Goal: Task Accomplishment & Management: Complete application form

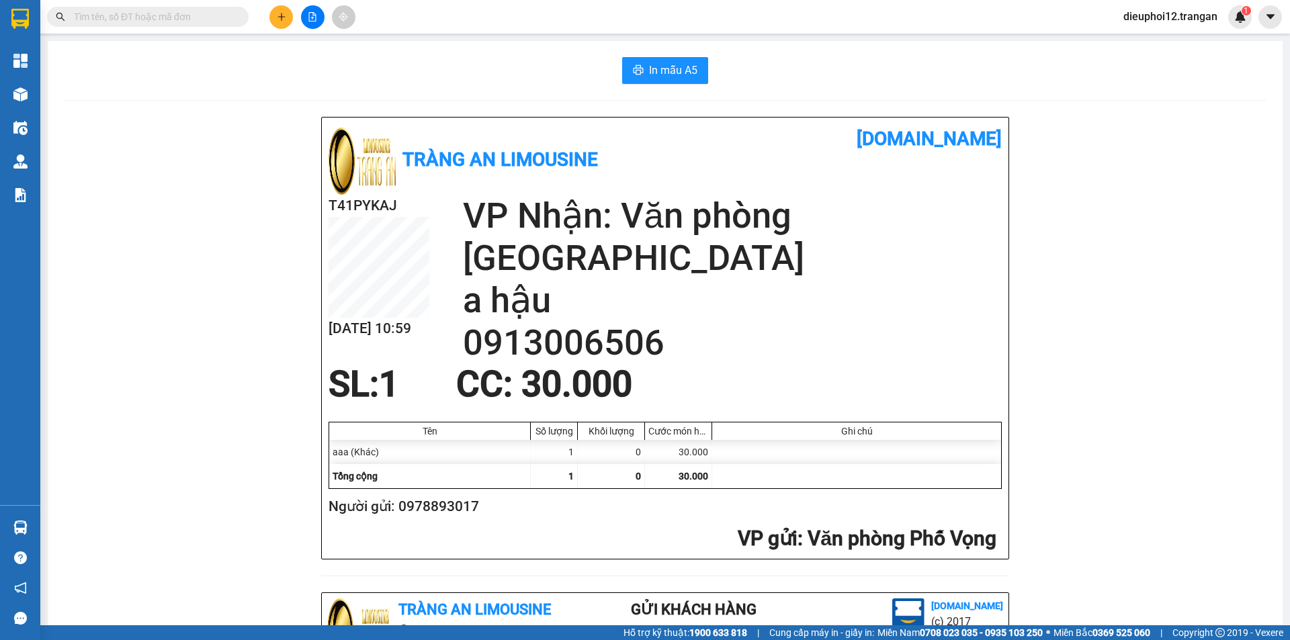
scroll to position [392, 0]
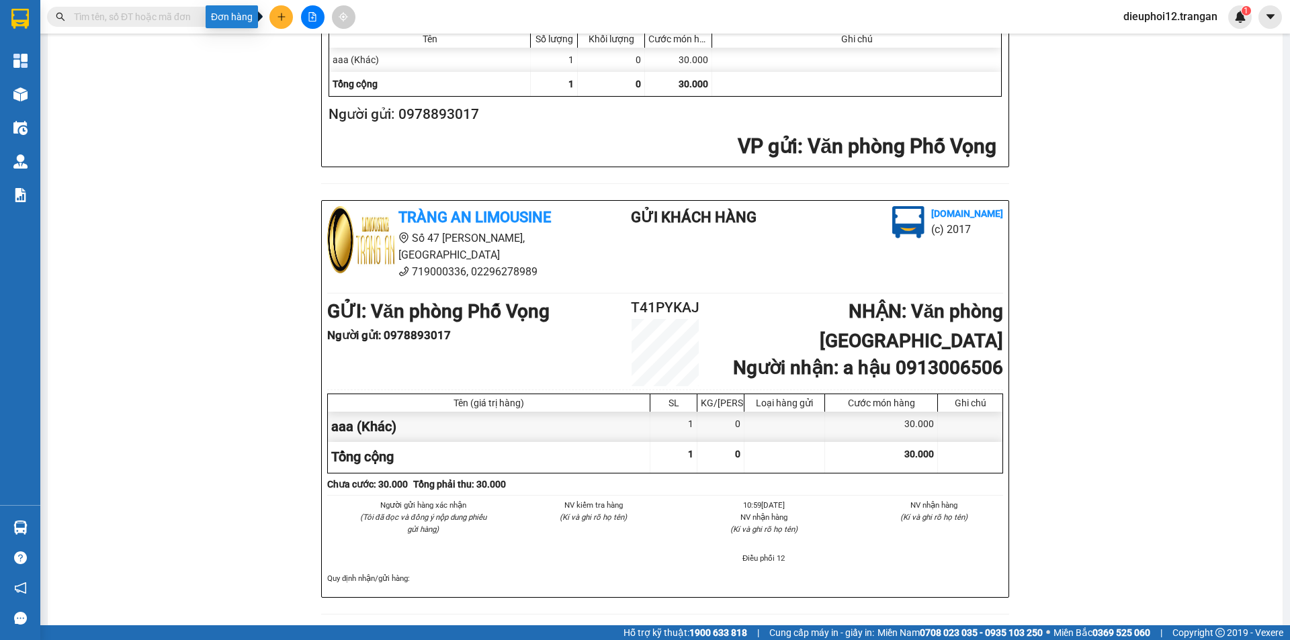
click at [282, 20] on icon "plus" at bounding box center [281, 16] width 1 height 7
click at [332, 52] on div "Tạo đơn hàng" at bounding box center [334, 50] width 58 height 15
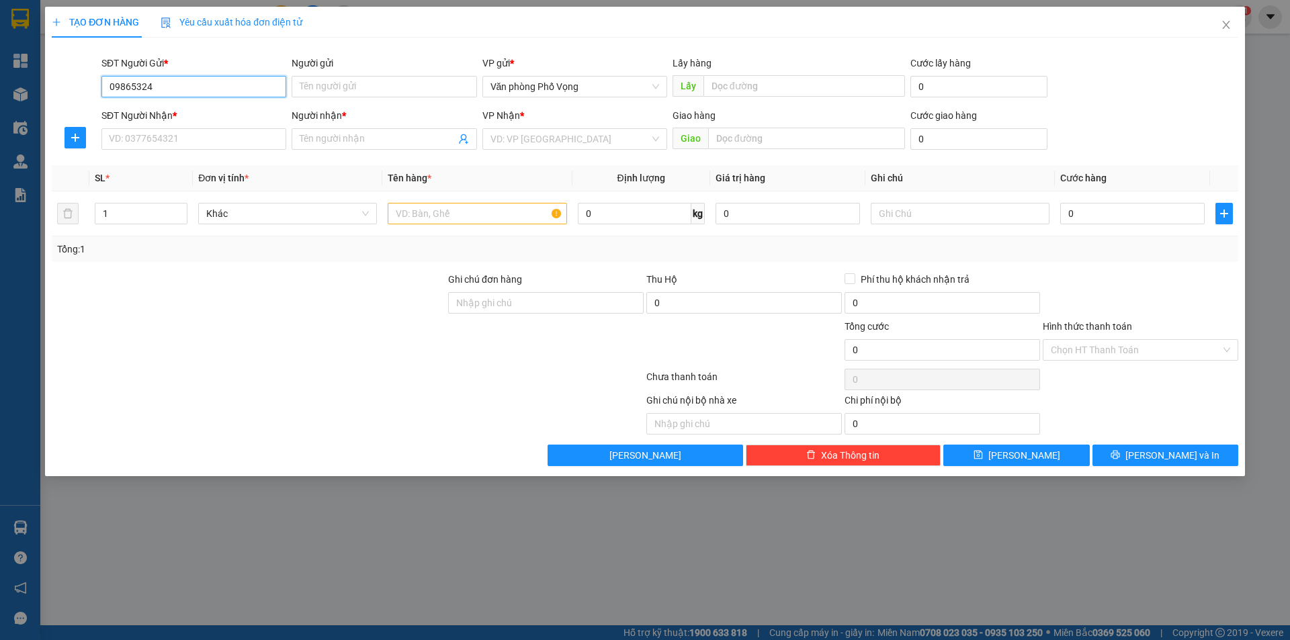
click at [159, 89] on input "09865324" at bounding box center [193, 87] width 185 height 22
click at [126, 81] on input "09865324" at bounding box center [193, 87] width 185 height 22
click at [131, 81] on input "09865324" at bounding box center [193, 87] width 185 height 22
click at [164, 85] on input "09835324" at bounding box center [193, 87] width 185 height 22
click at [155, 110] on div "0983532466 - chiến hảo" at bounding box center [194, 113] width 169 height 15
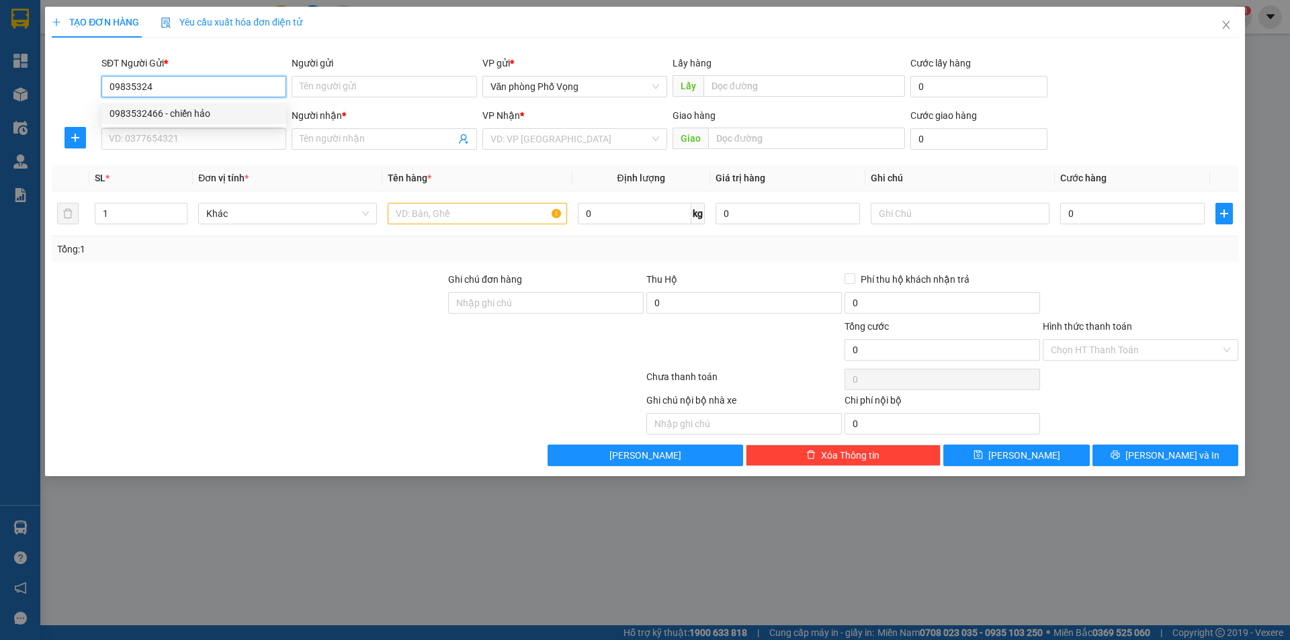
type input "0983532466"
type input "chiến hảo"
type input "0975207777"
type input "thành đồng"
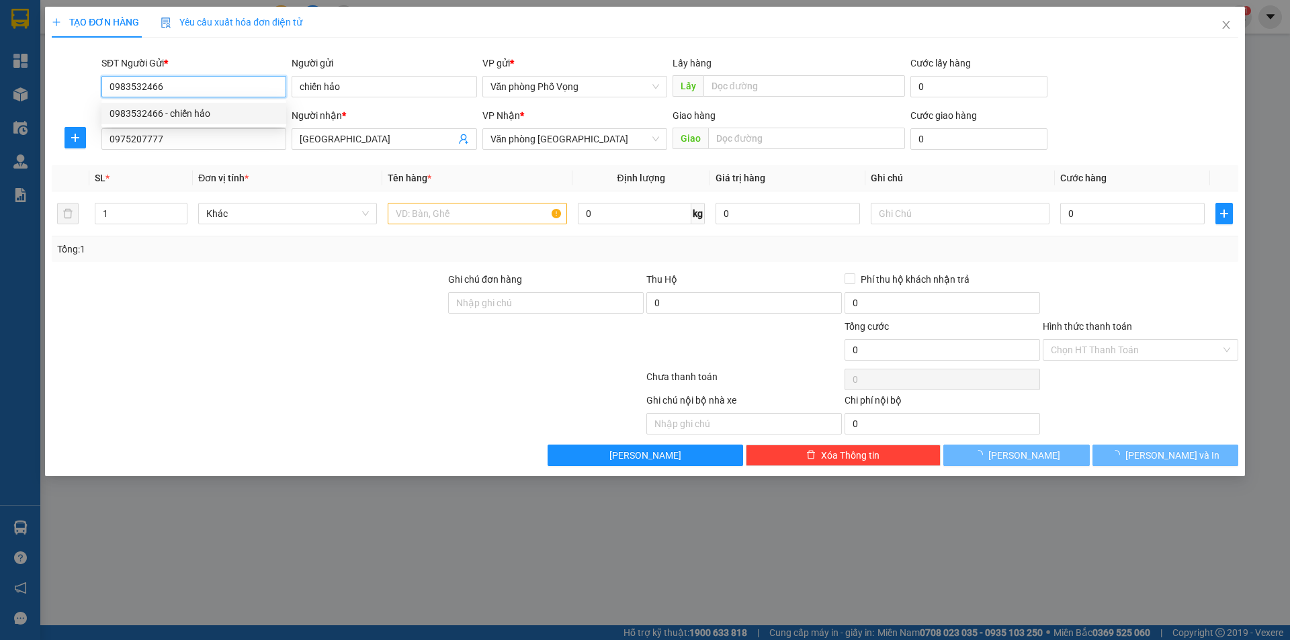
type input "40.000"
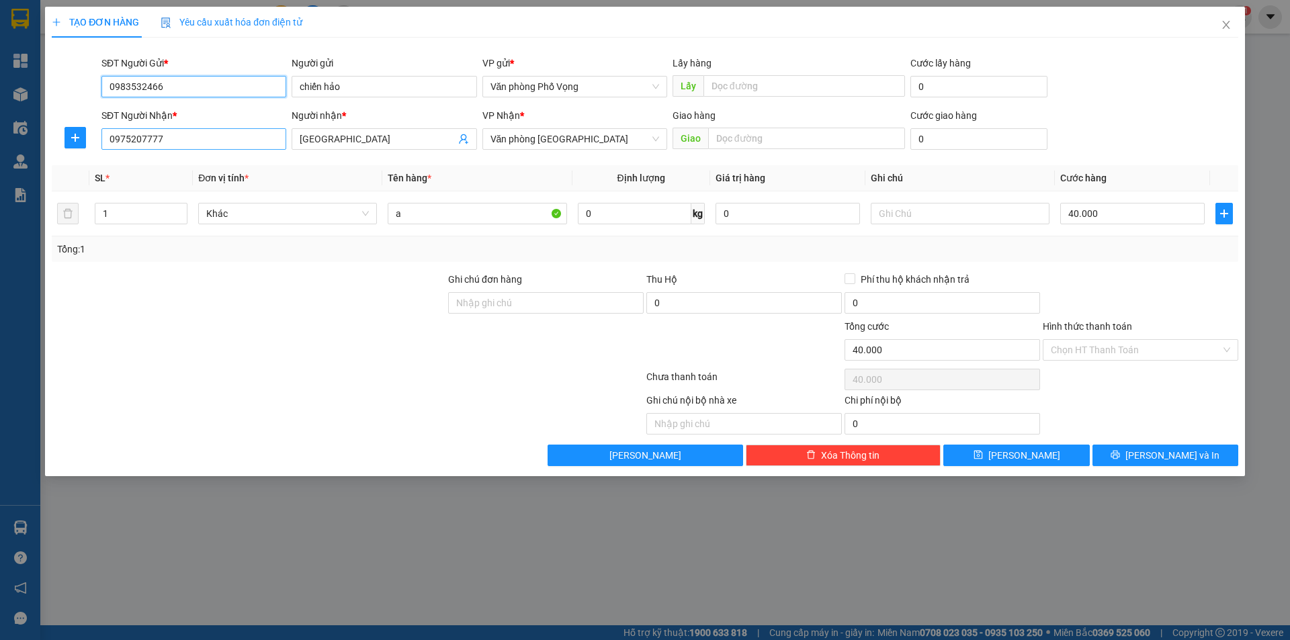
type input "0983532466"
click at [183, 142] on input "0975207777" at bounding box center [193, 139] width 185 height 22
click at [180, 161] on div "0973015145 - thanh đèn" at bounding box center [194, 166] width 169 height 15
type input "0973015145"
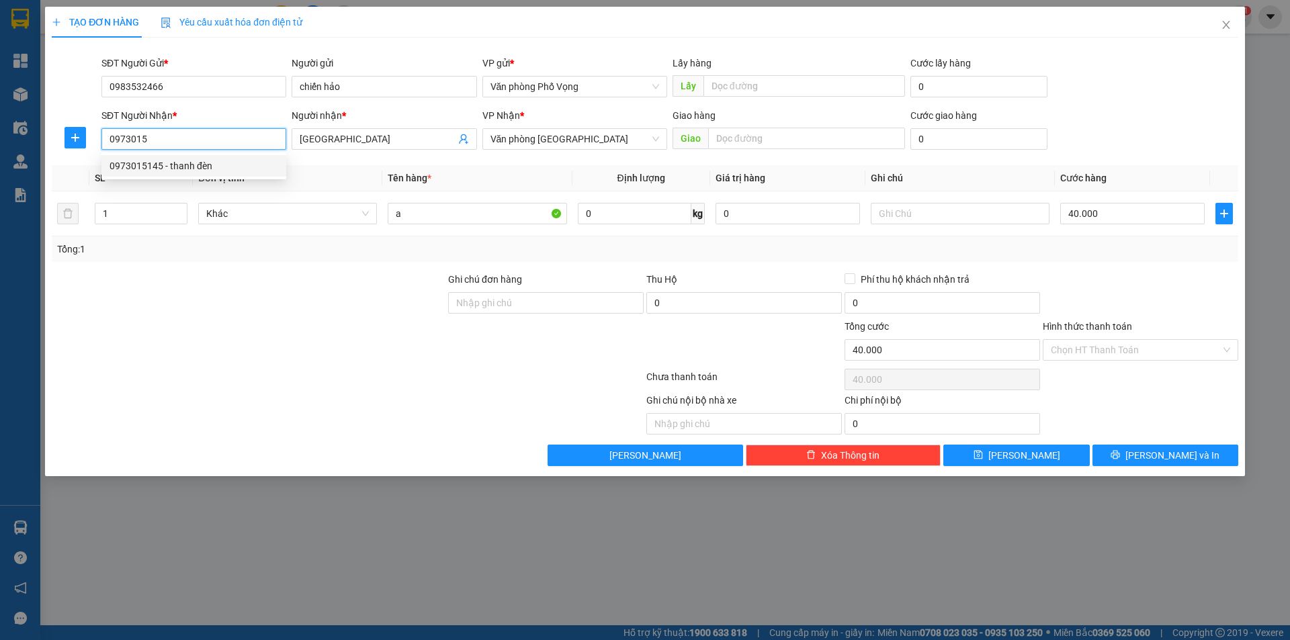
type input "thanh đèn"
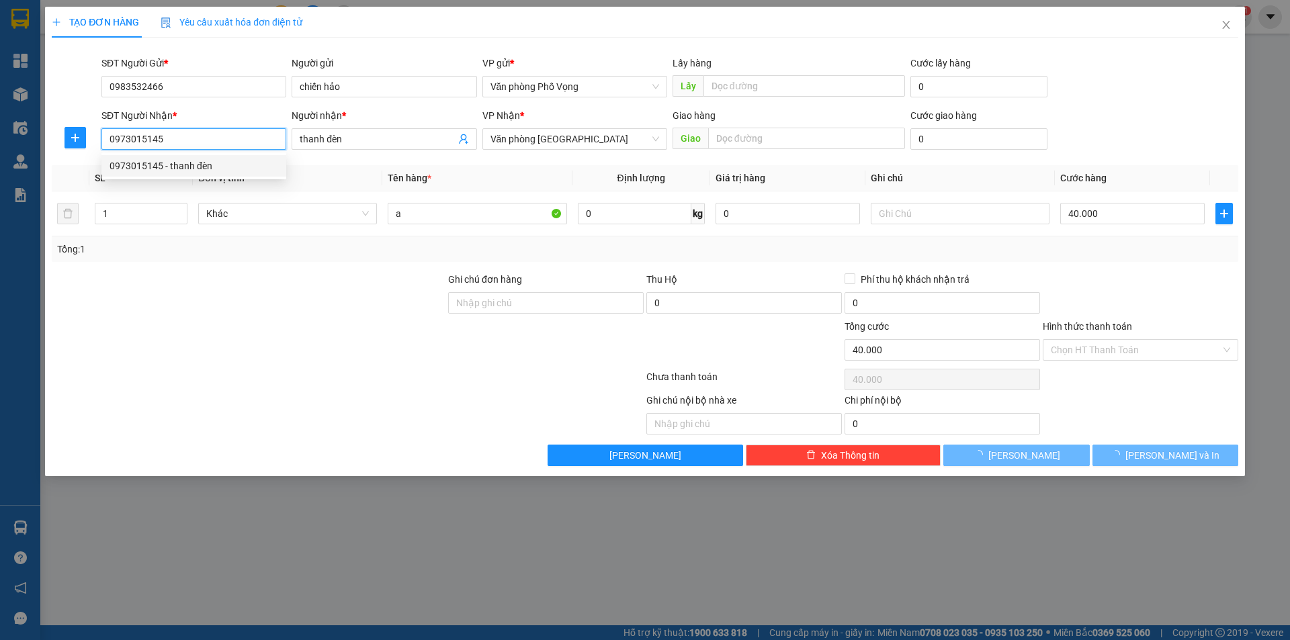
type input "70.000"
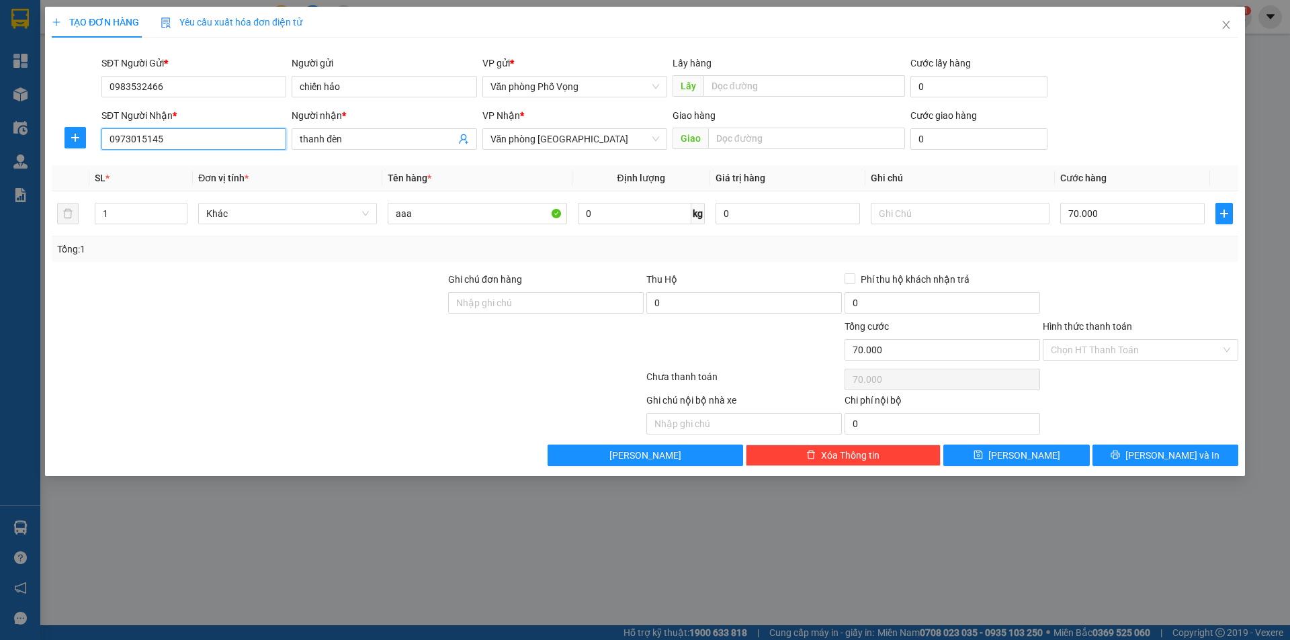
type input "0973015145"
click at [1119, 243] on div "Tổng: 1" at bounding box center [645, 249] width 1176 height 15
click at [1115, 226] on div "70.000" at bounding box center [1132, 213] width 144 height 27
click at [1113, 219] on input "70.000" at bounding box center [1132, 214] width 144 height 22
type input "3"
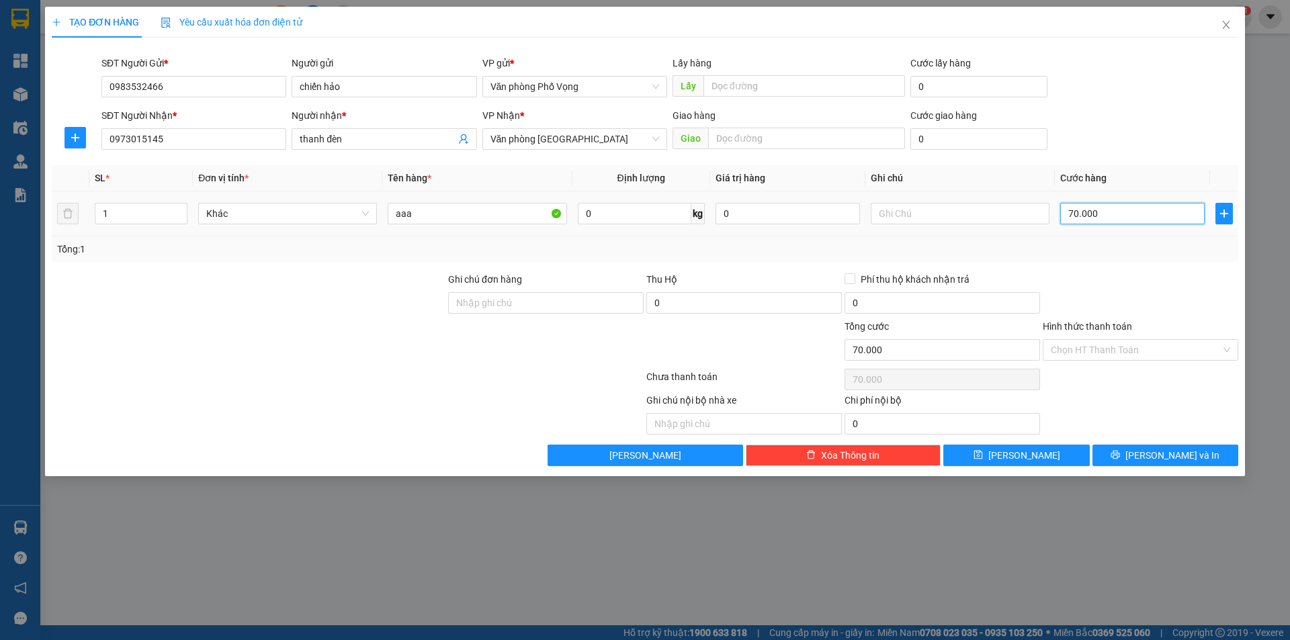
type input "3"
type input "30"
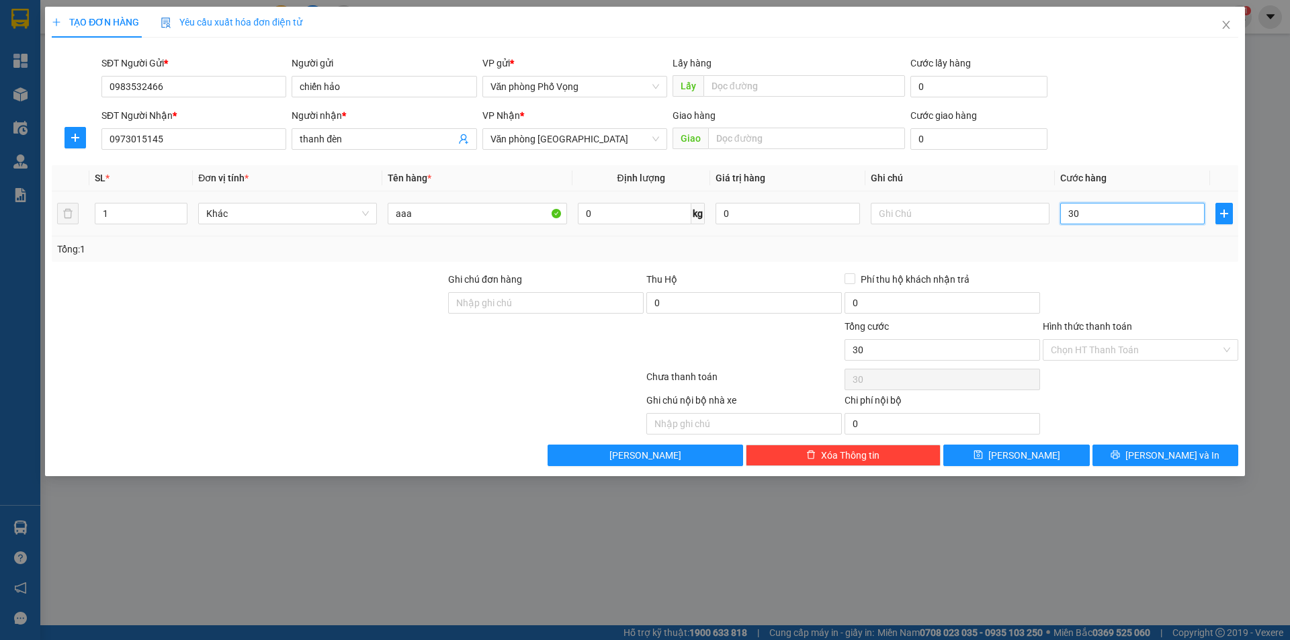
type input "300"
type input "3.000"
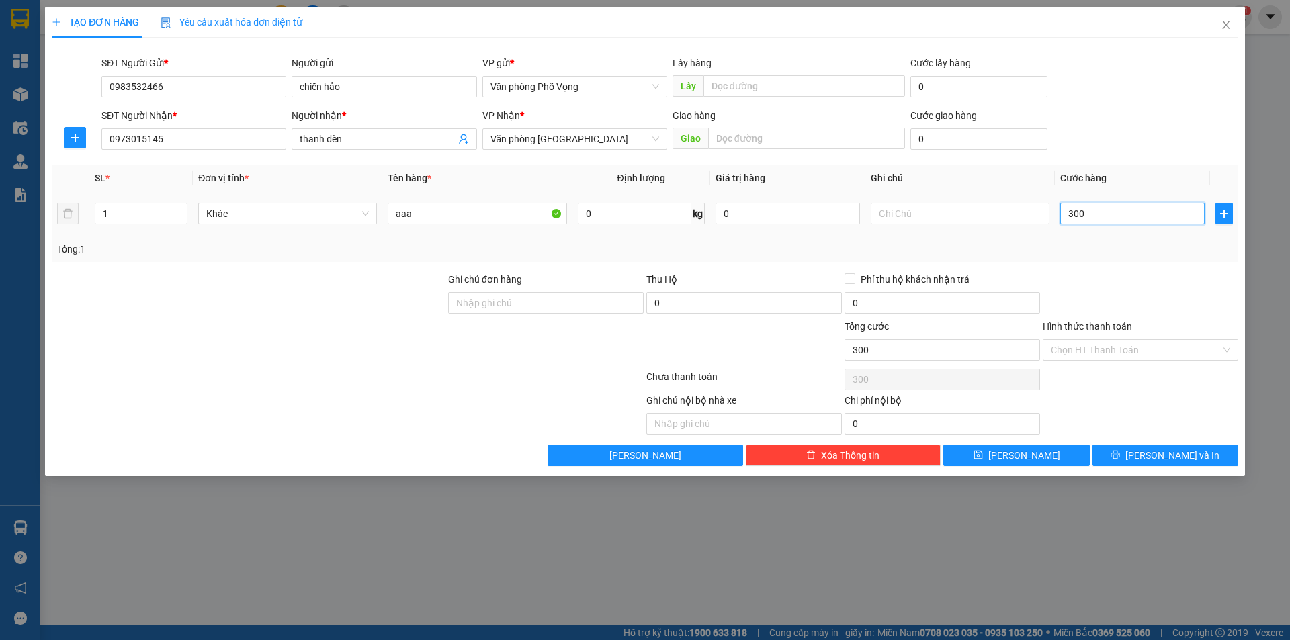
type input "3.000"
type input "30.000"
click at [1158, 446] on button "[PERSON_NAME] và In" at bounding box center [1166, 456] width 146 height 22
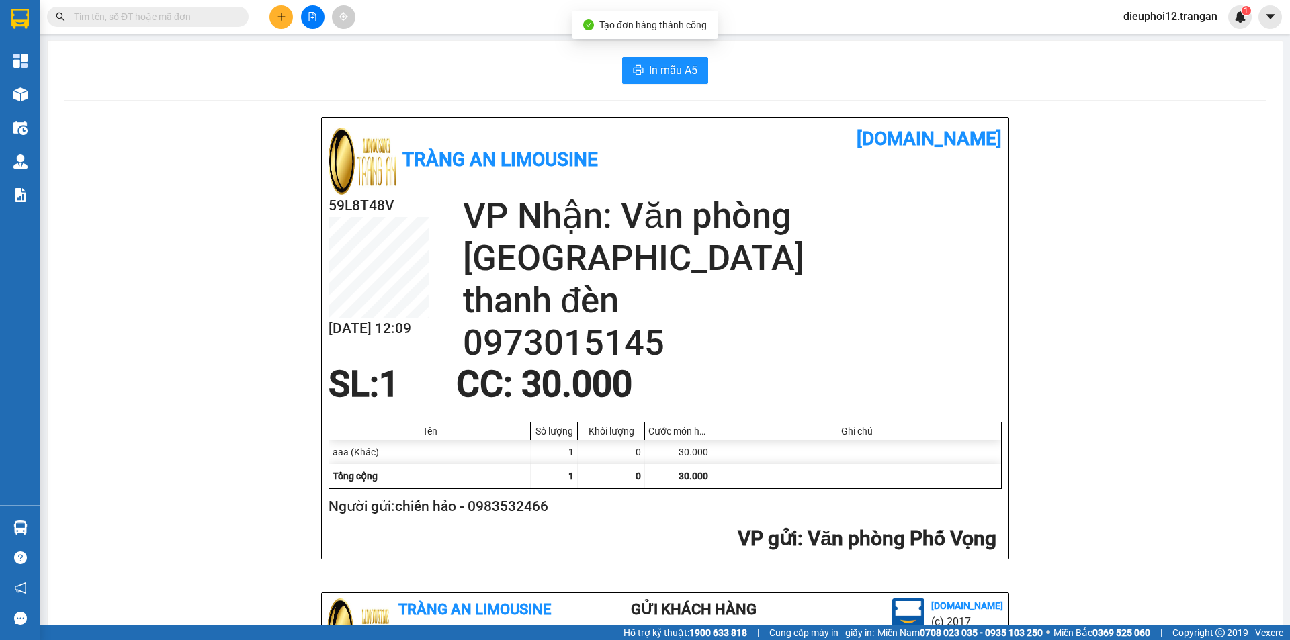
scroll to position [347, 0]
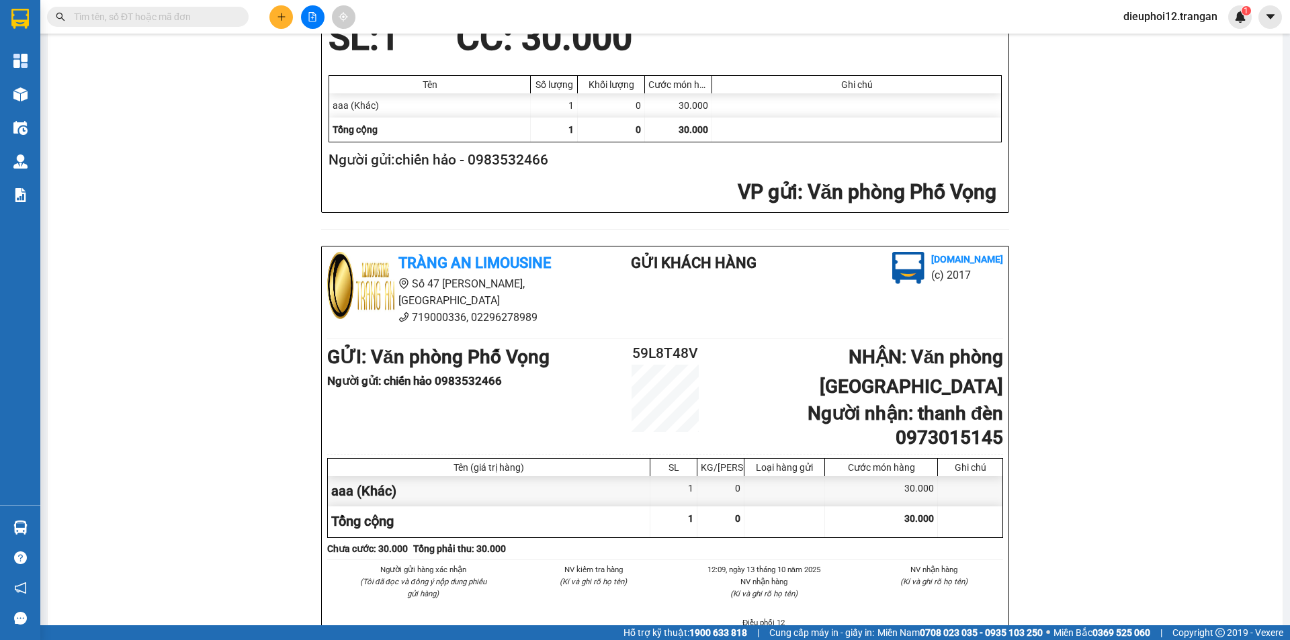
click at [279, 24] on button at bounding box center [281, 17] width 24 height 24
click at [292, 42] on div "Tạo đơn hàng" at bounding box center [327, 51] width 101 height 26
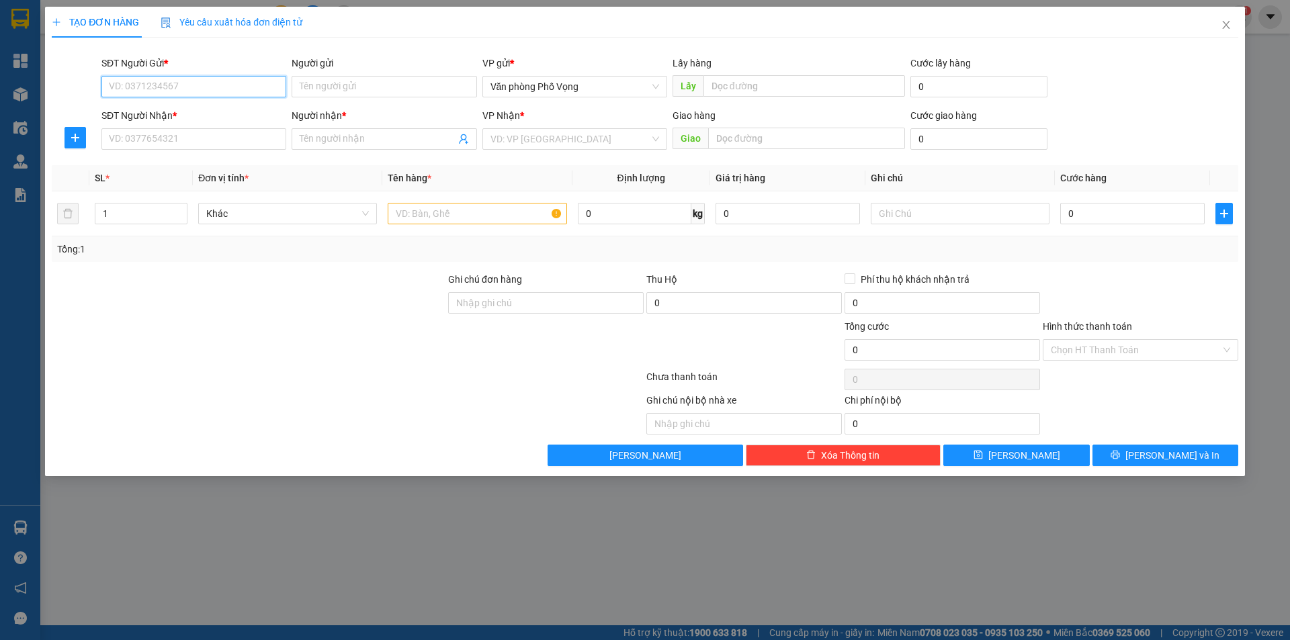
click at [142, 87] on input "SĐT Người Gửi *" at bounding box center [193, 87] width 185 height 22
click at [139, 117] on div "0966388585" at bounding box center [194, 113] width 169 height 15
type input "0966388585"
type input "0913372663"
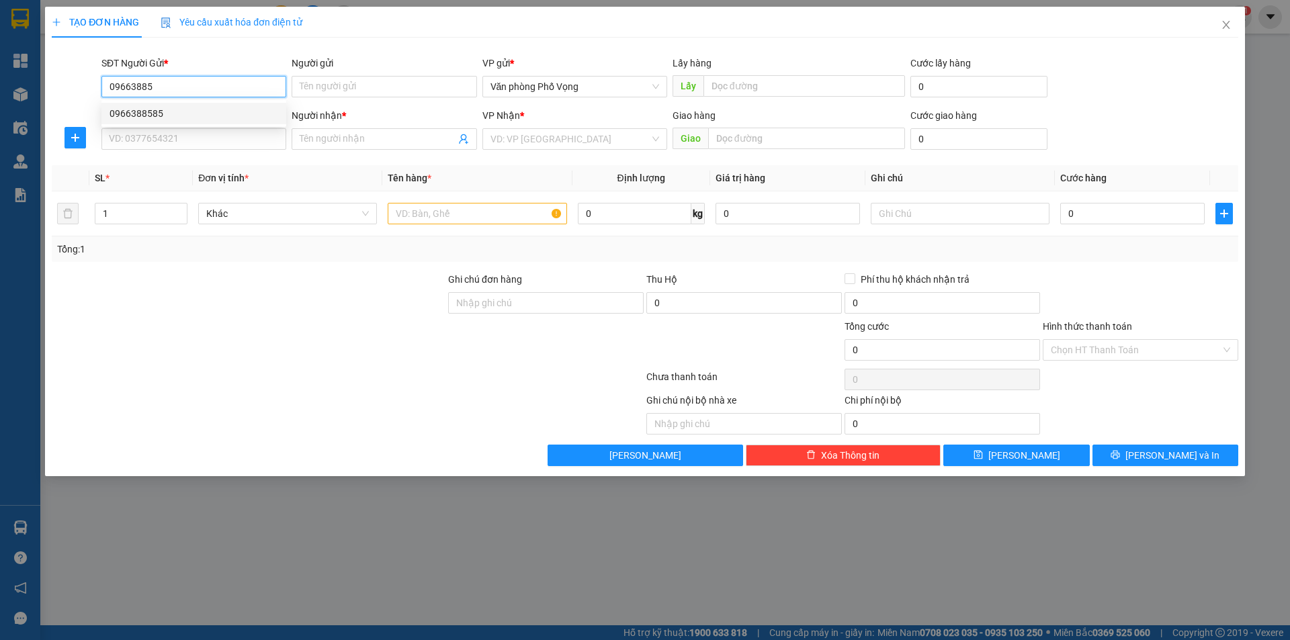
type input "vinh"
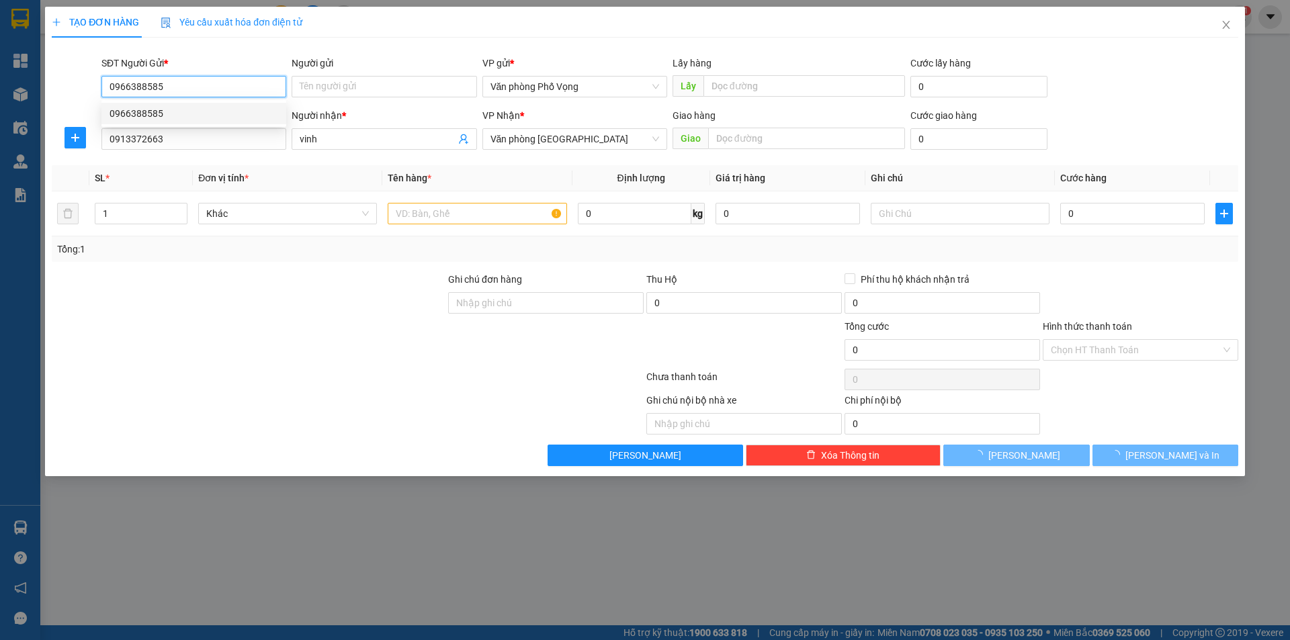
type input "40.000"
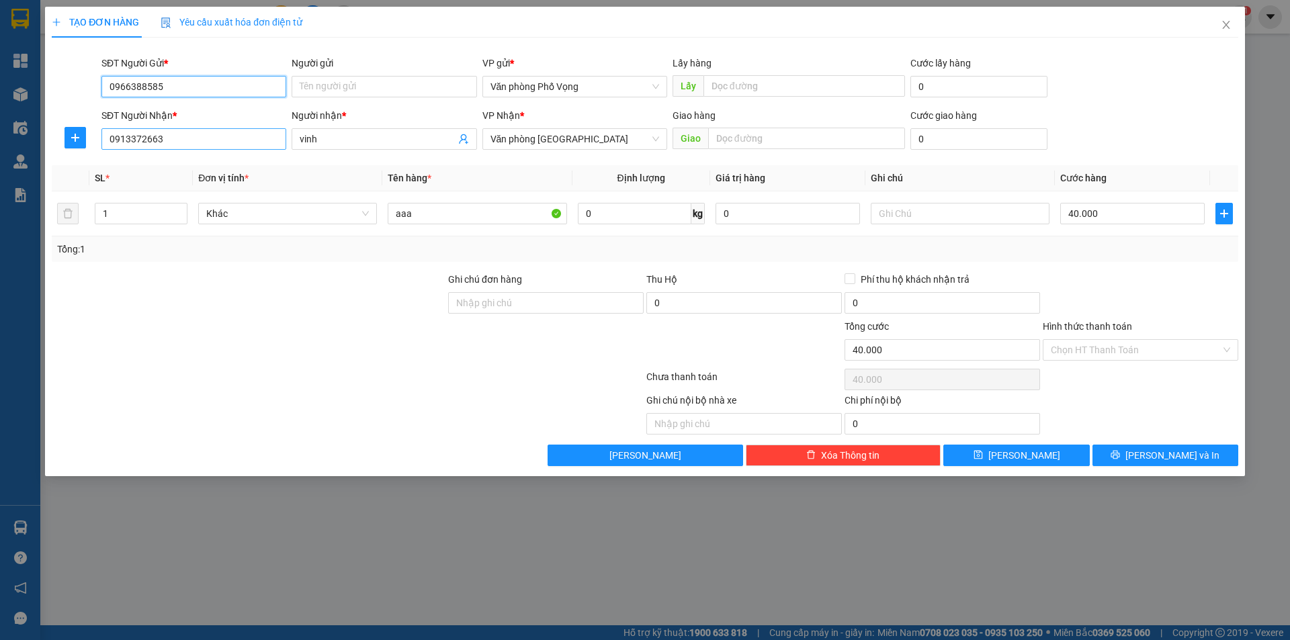
type input "0966388585"
click at [188, 134] on input "0913372663" at bounding box center [193, 139] width 185 height 22
type input "0779218563"
click at [338, 138] on input "vinh" at bounding box center [377, 139] width 155 height 15
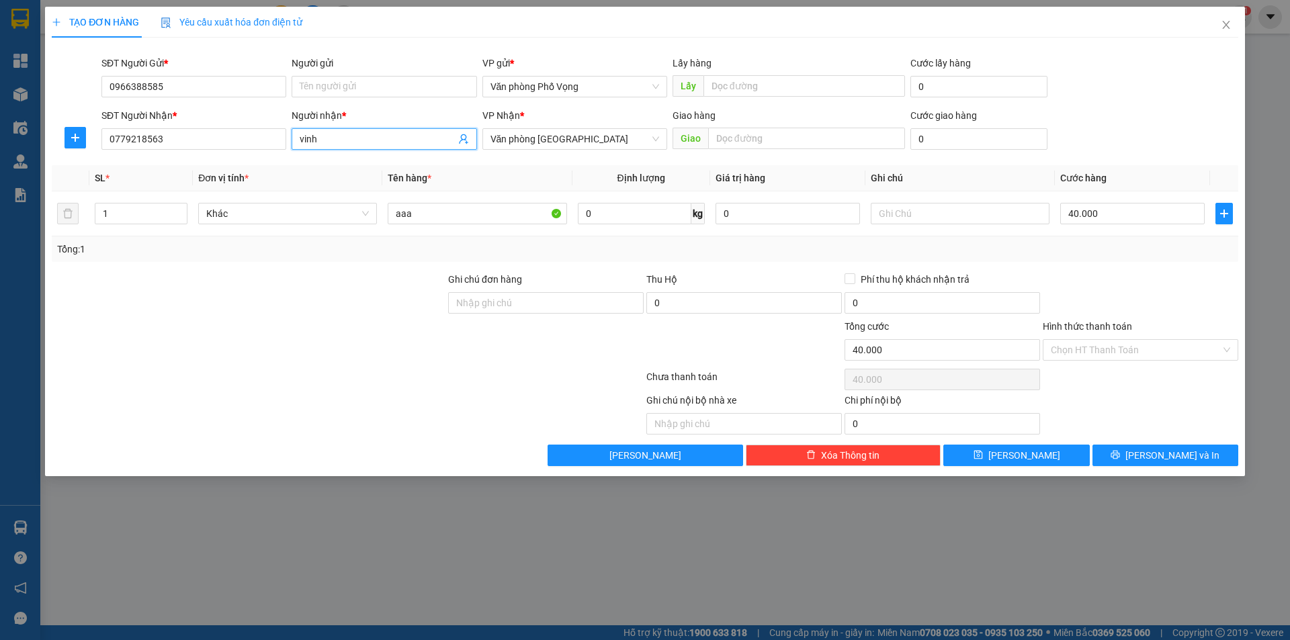
click at [338, 138] on input "vinh" at bounding box center [377, 139] width 155 height 15
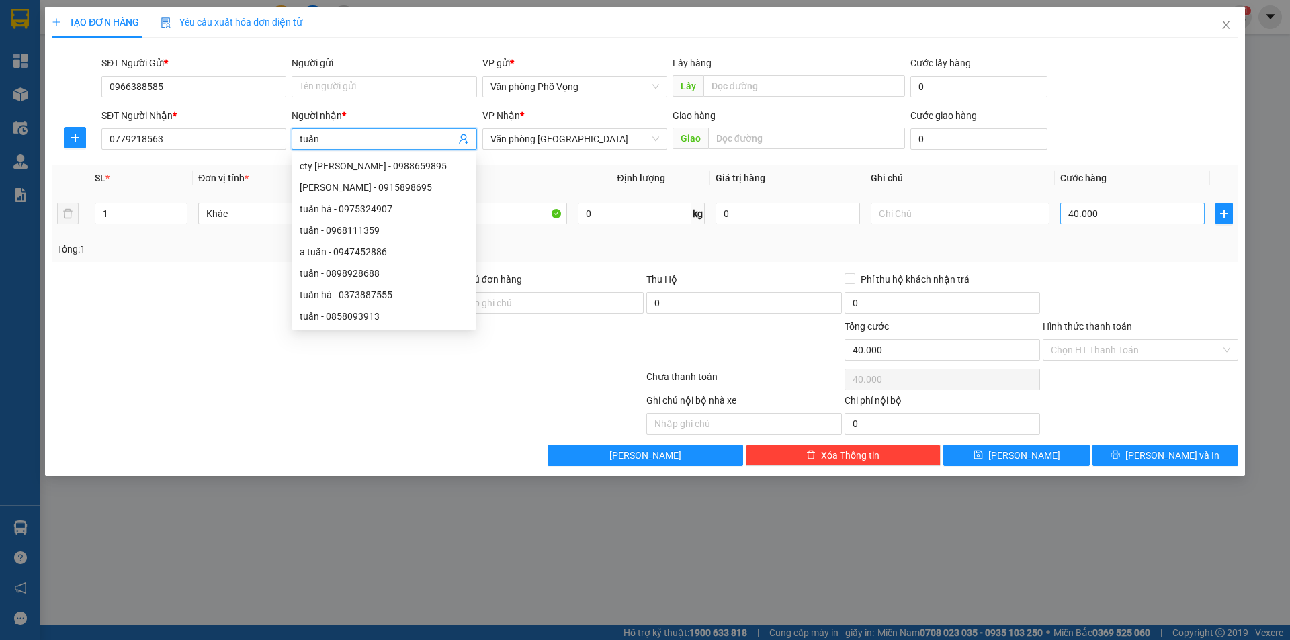
type input "tuấn"
click at [1127, 213] on input "40.000" at bounding box center [1132, 214] width 144 height 22
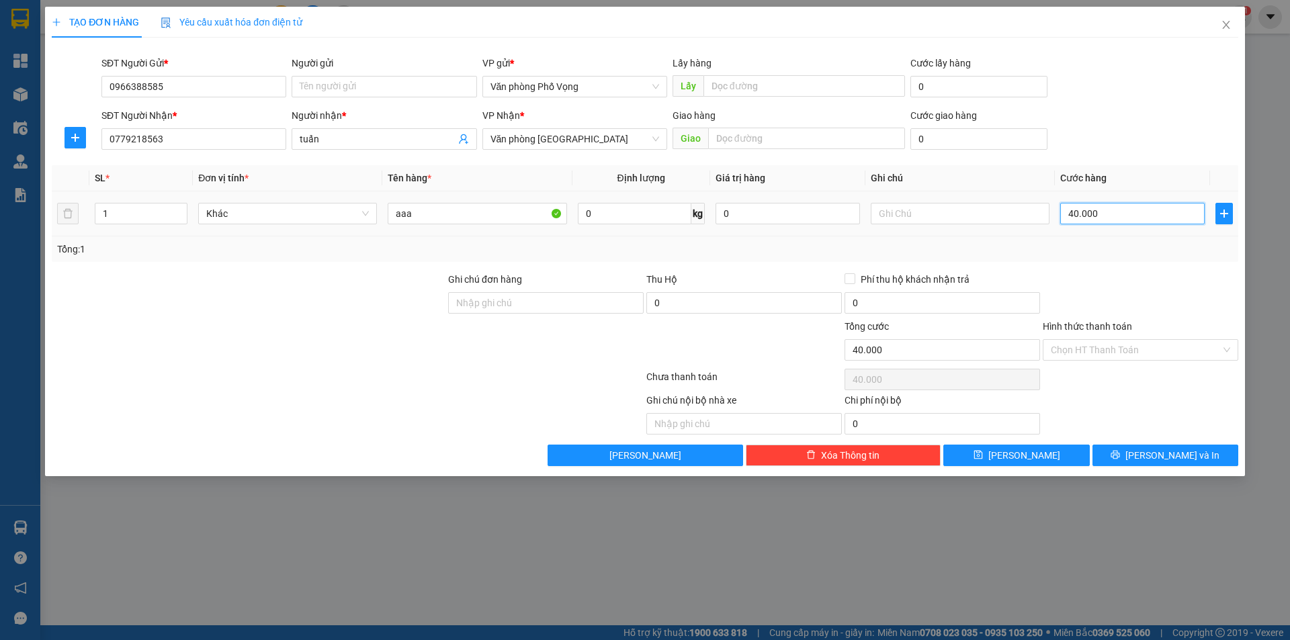
type input "5"
type input "50"
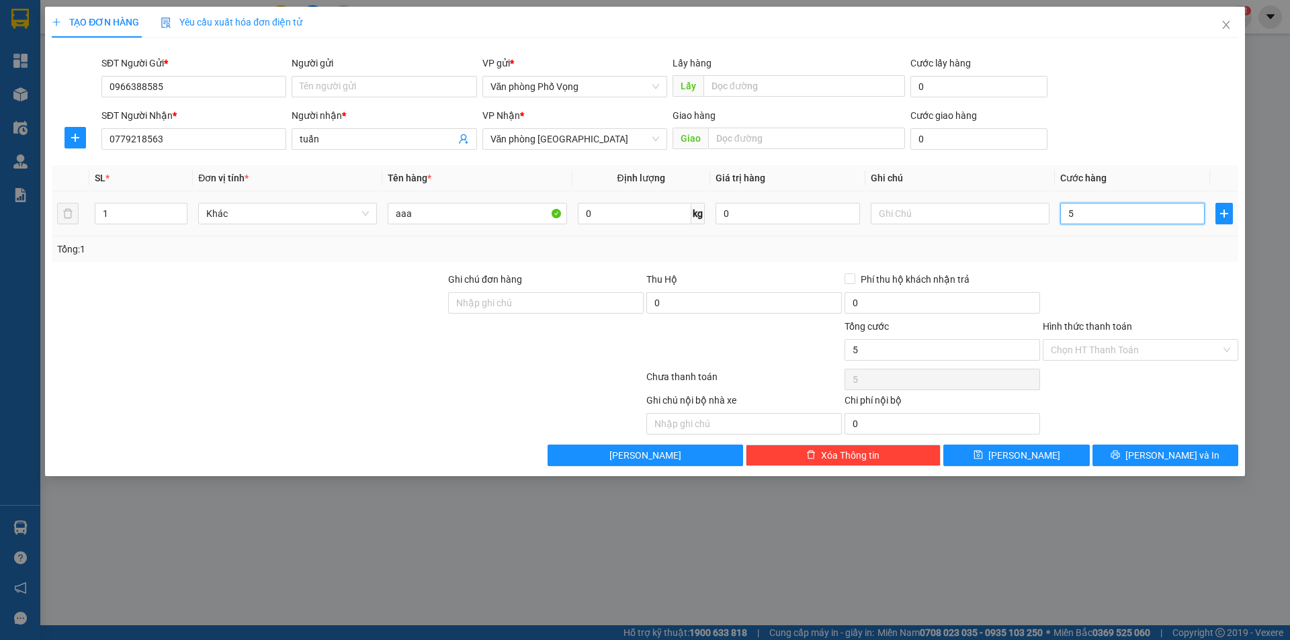
type input "50"
type input "500"
type input "5.000"
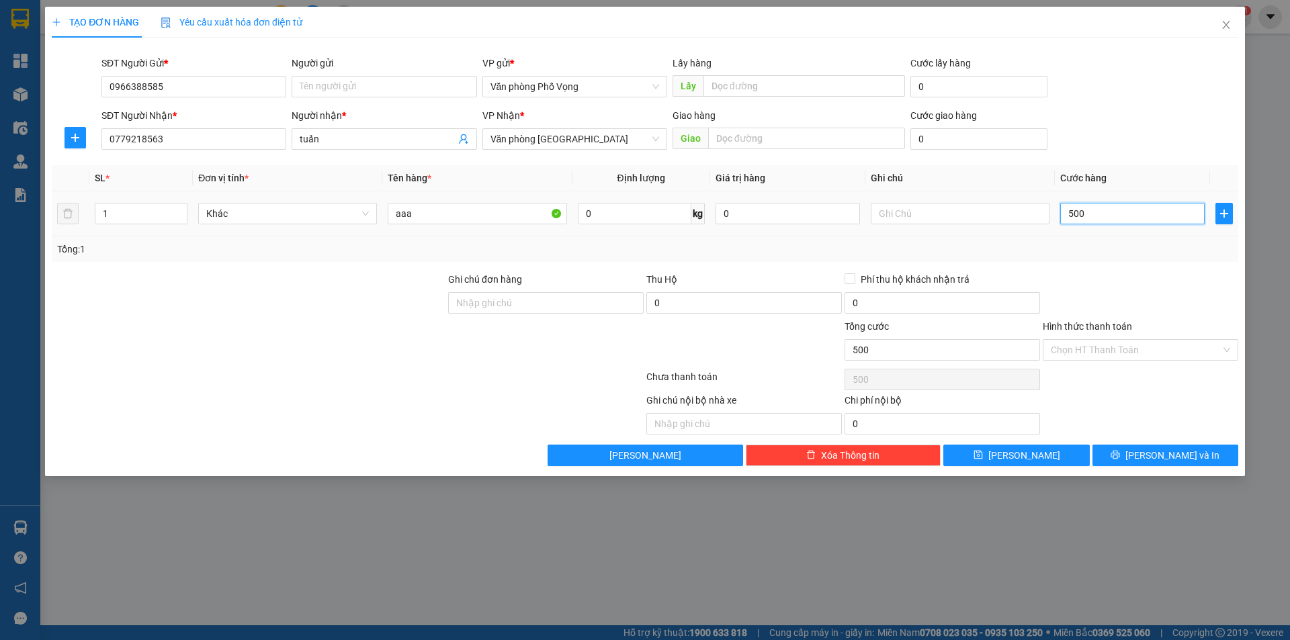
type input "5.000"
type input "50.000"
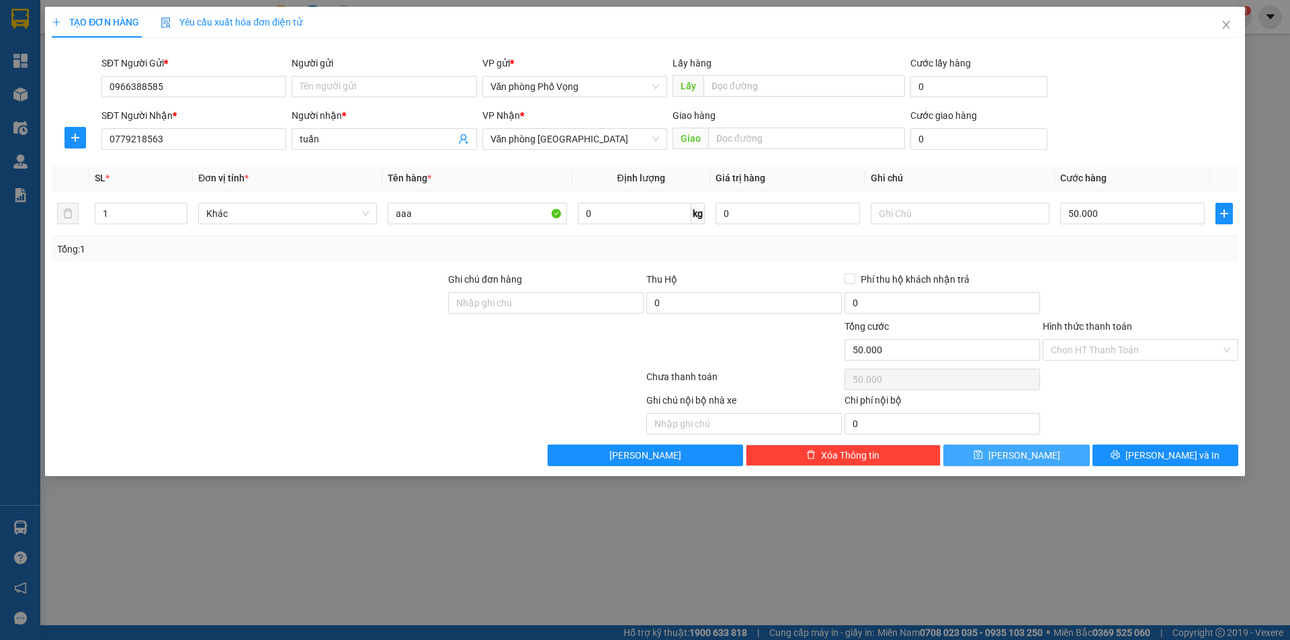
click at [1012, 456] on button "[PERSON_NAME]" at bounding box center [1016, 456] width 146 height 22
type input "0"
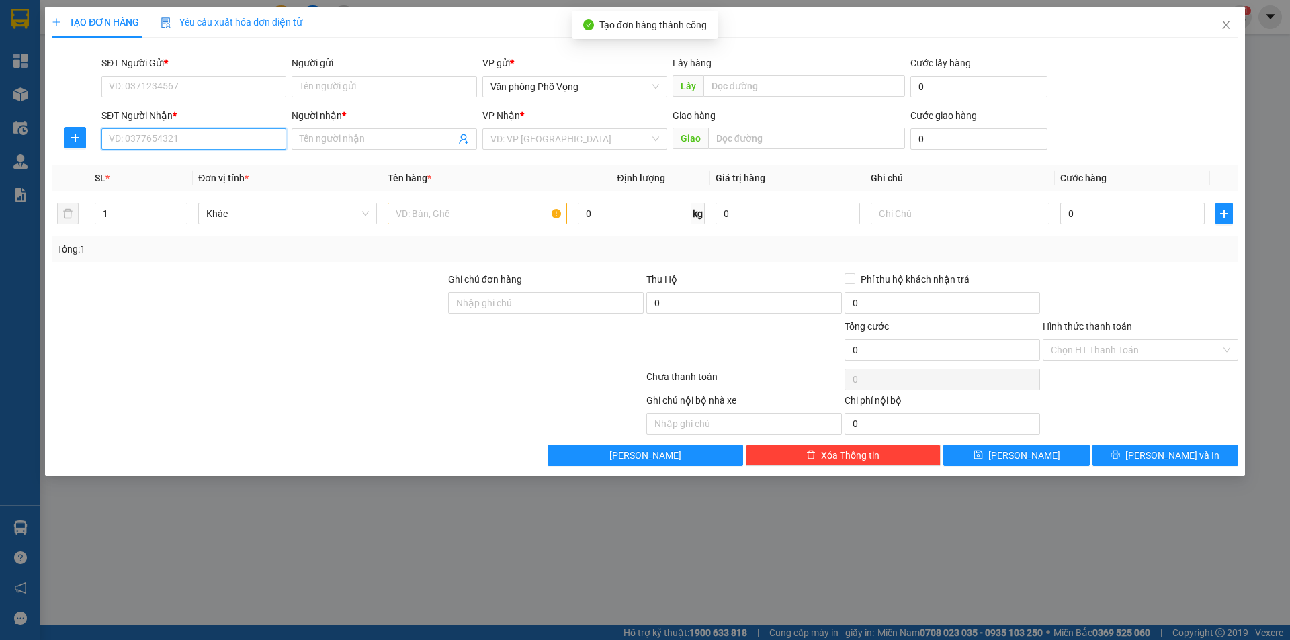
click at [161, 132] on input "SĐT Người Nhận *" at bounding box center [193, 139] width 185 height 22
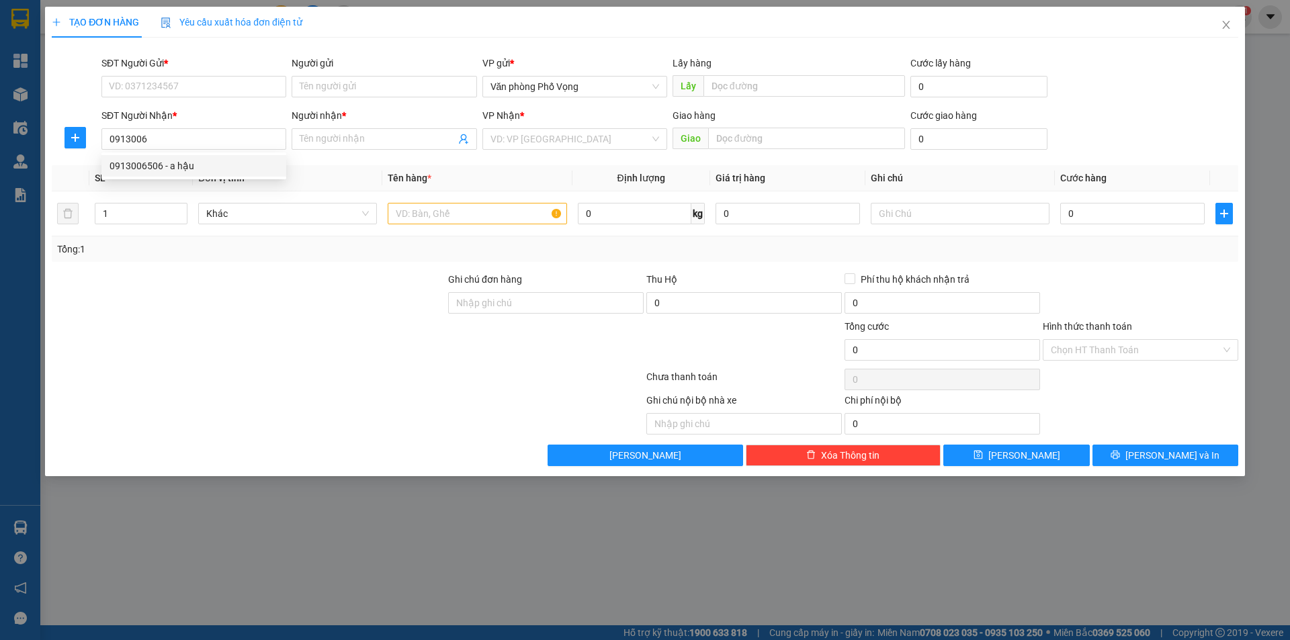
click at [140, 155] on div "0913006506 0913006506 - a hậu" at bounding box center [193, 166] width 185 height 27
click at [150, 167] on th "SL *" at bounding box center [140, 178] width 103 height 26
click at [171, 130] on input "0913006" at bounding box center [193, 139] width 185 height 22
click at [169, 166] on div "0913006506 - a hậu" at bounding box center [194, 166] width 169 height 15
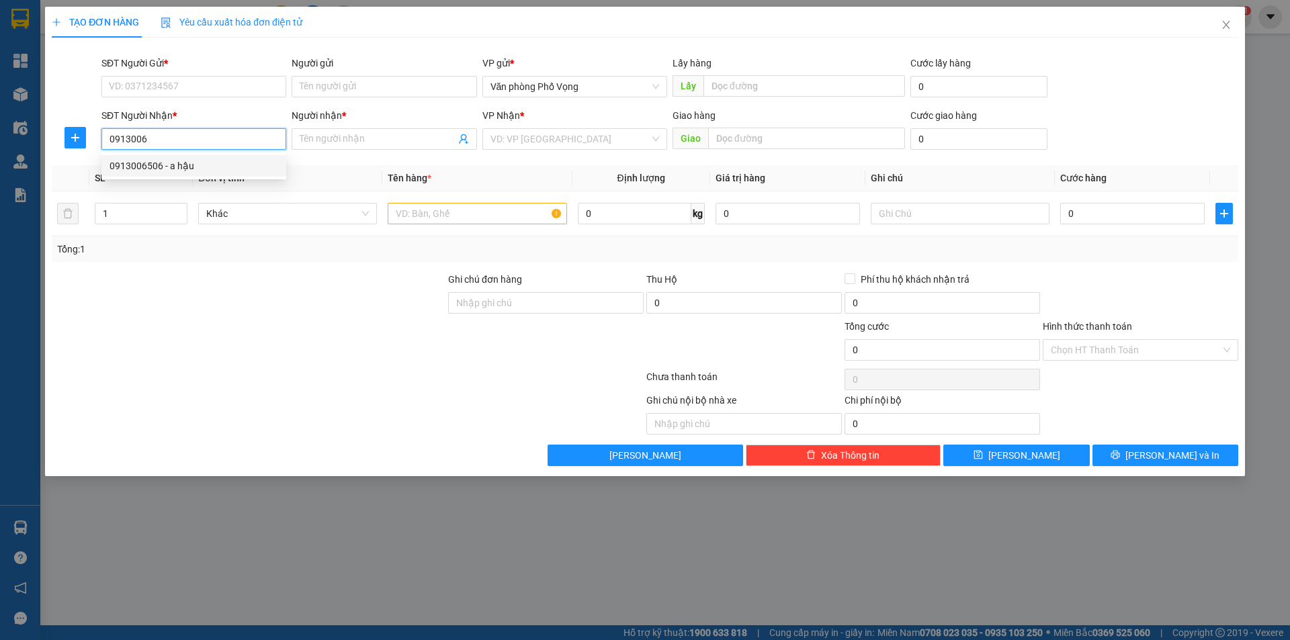
type input "0913006506"
type input "a hậu"
type input "30.000"
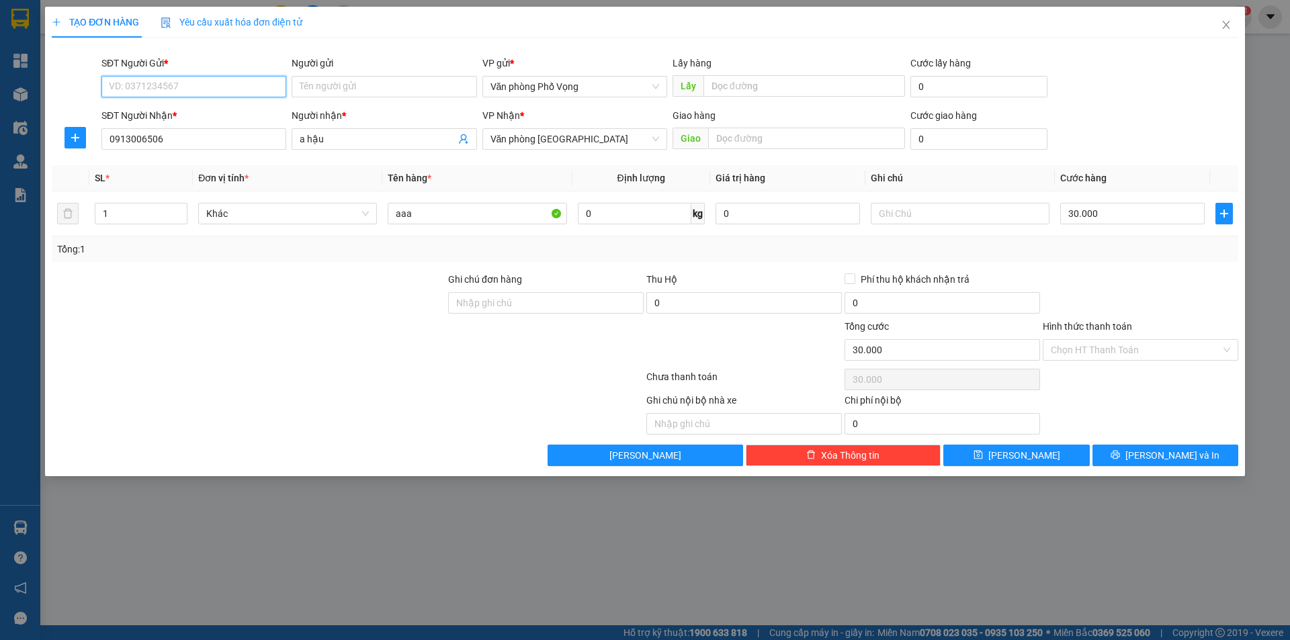
click at [161, 95] on input "SĐT Người Gửi *" at bounding box center [193, 87] width 185 height 22
click at [161, 92] on input "SĐT Người Gửi *" at bounding box center [193, 87] width 185 height 22
click at [153, 111] on div "0966388585" at bounding box center [194, 113] width 169 height 15
type input "0966388585"
click at [1113, 216] on input "30.000" at bounding box center [1132, 214] width 144 height 22
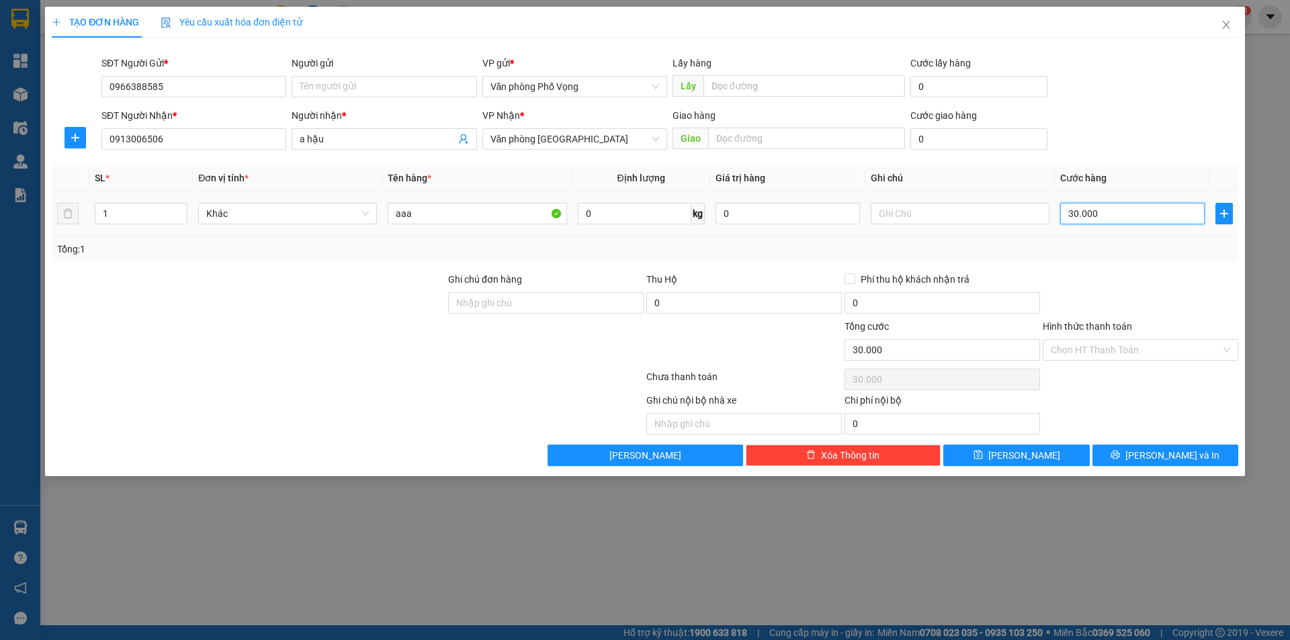
click at [1113, 216] on input "30.000" at bounding box center [1132, 214] width 144 height 22
type input "5"
type input "50"
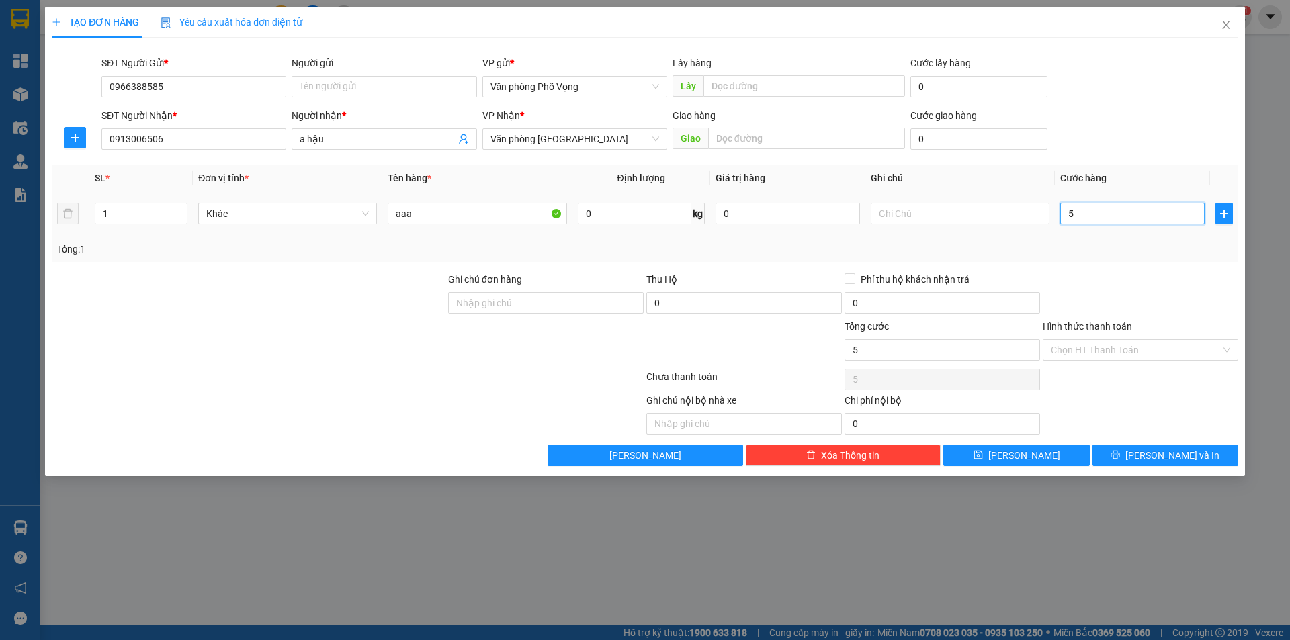
type input "50"
type input "500"
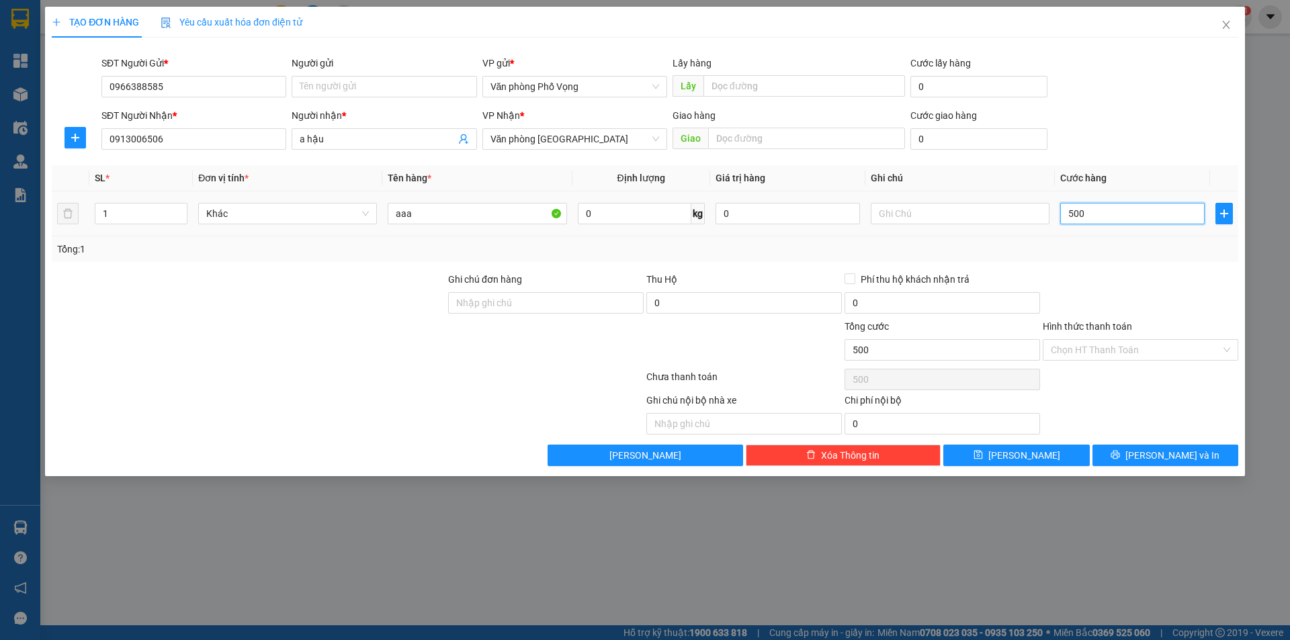
type input "5.000"
type input "50.000"
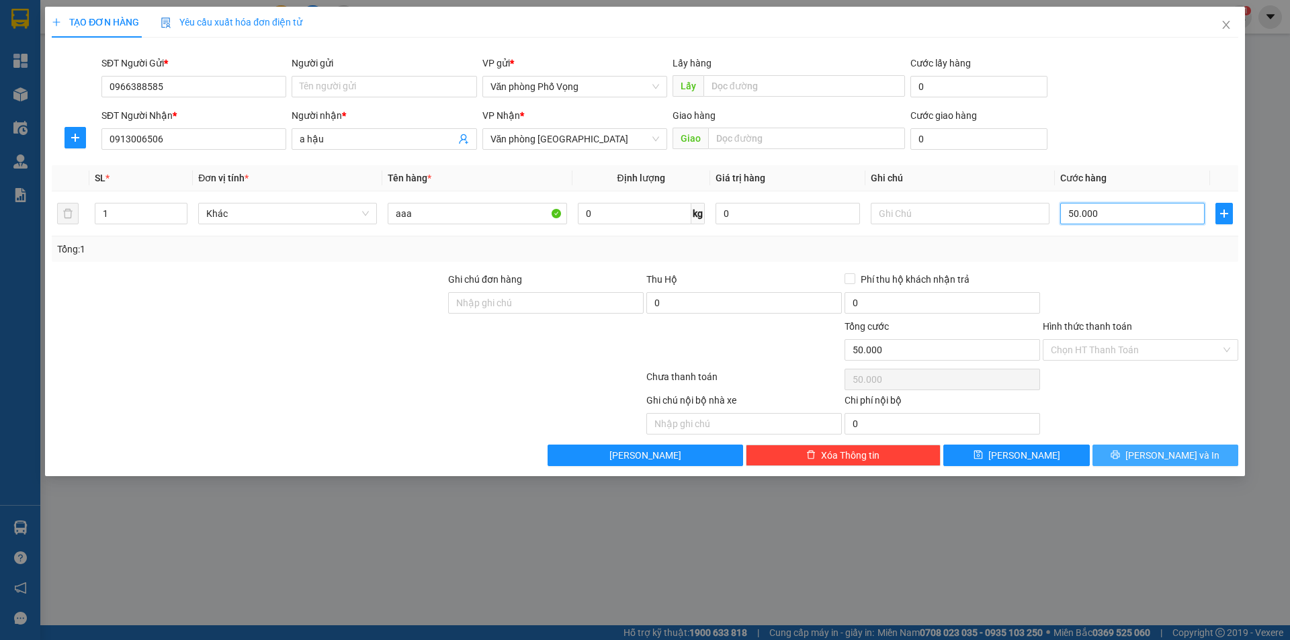
type input "50.000"
click at [1169, 449] on span "[PERSON_NAME] và In" at bounding box center [1172, 455] width 94 height 15
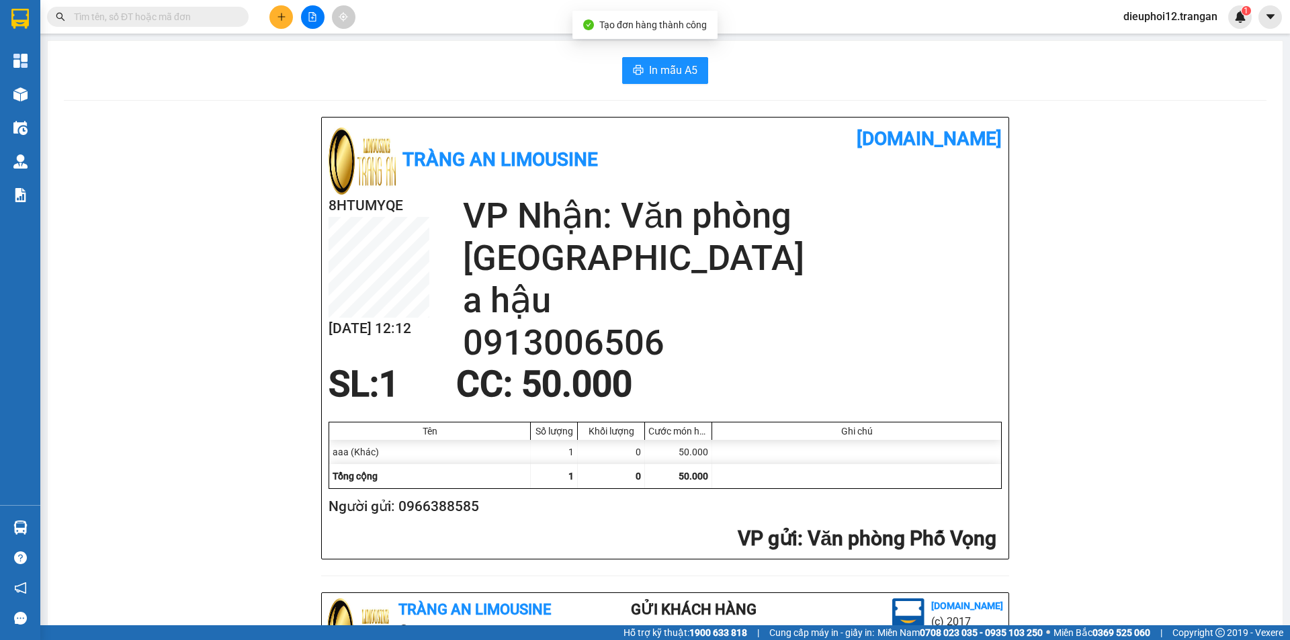
scroll to position [392, 0]
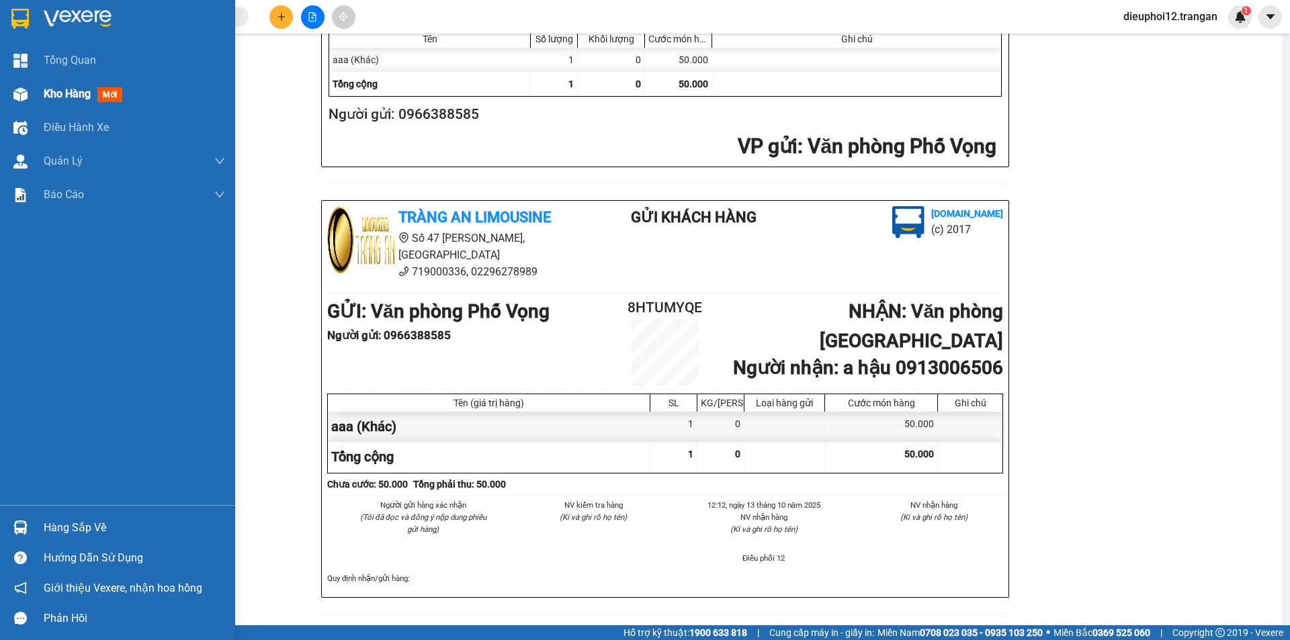
click at [46, 100] on span "Kho hàng" at bounding box center [67, 93] width 47 height 13
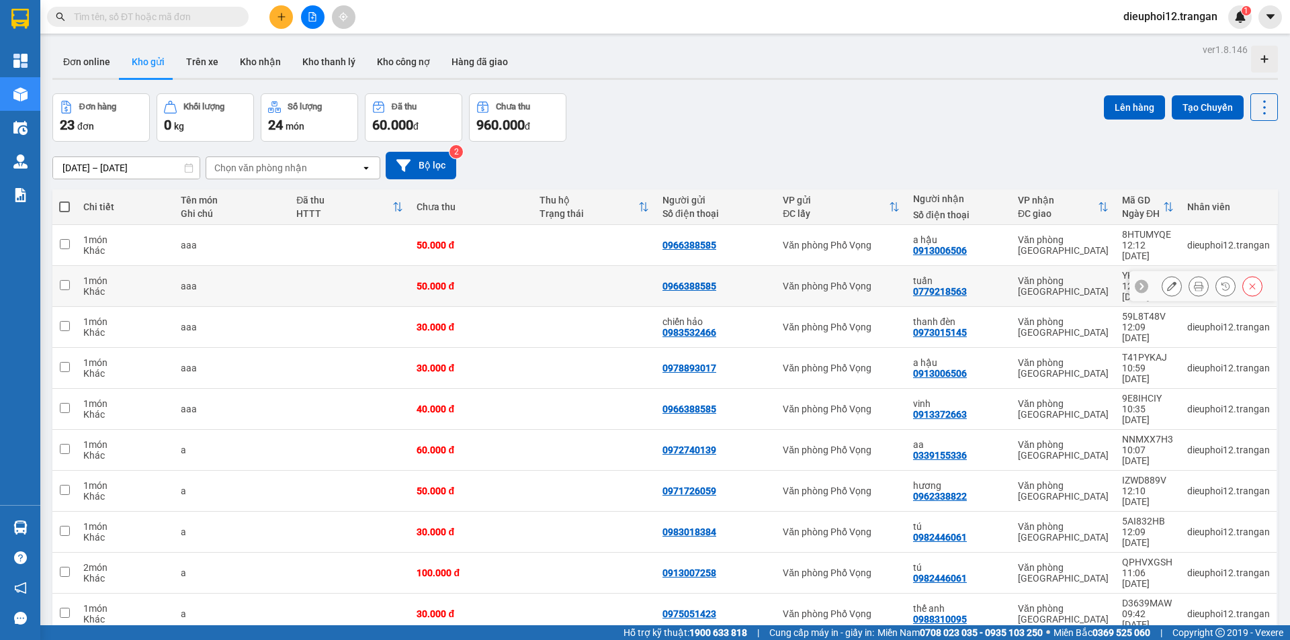
click at [1189, 275] on button at bounding box center [1198, 287] width 19 height 24
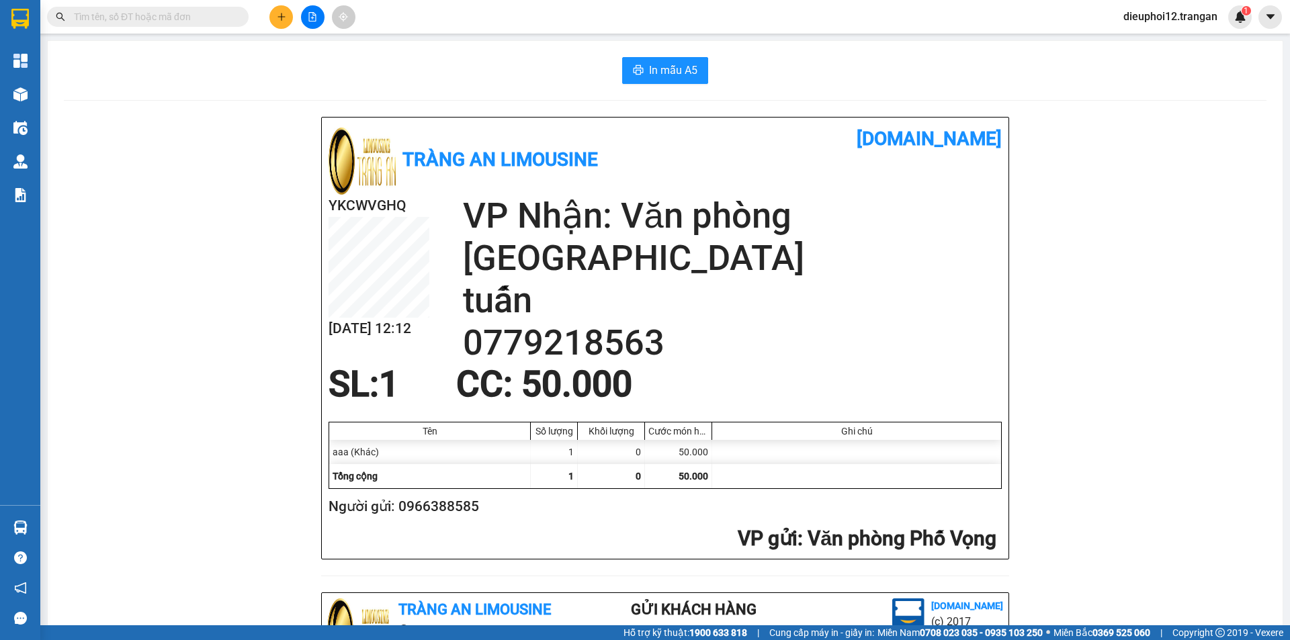
scroll to position [392, 0]
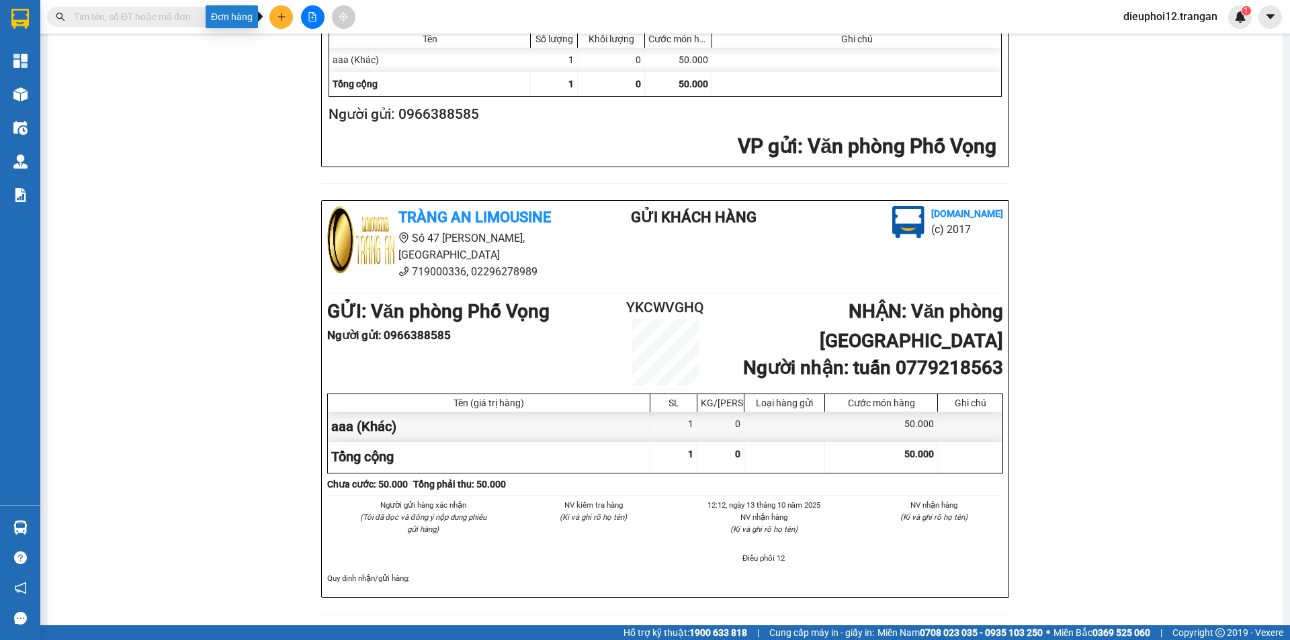
click at [275, 18] on button at bounding box center [281, 17] width 24 height 24
click at [274, 15] on button at bounding box center [281, 17] width 24 height 24
click at [294, 48] on div "Tạo đơn hàng" at bounding box center [327, 51] width 101 height 26
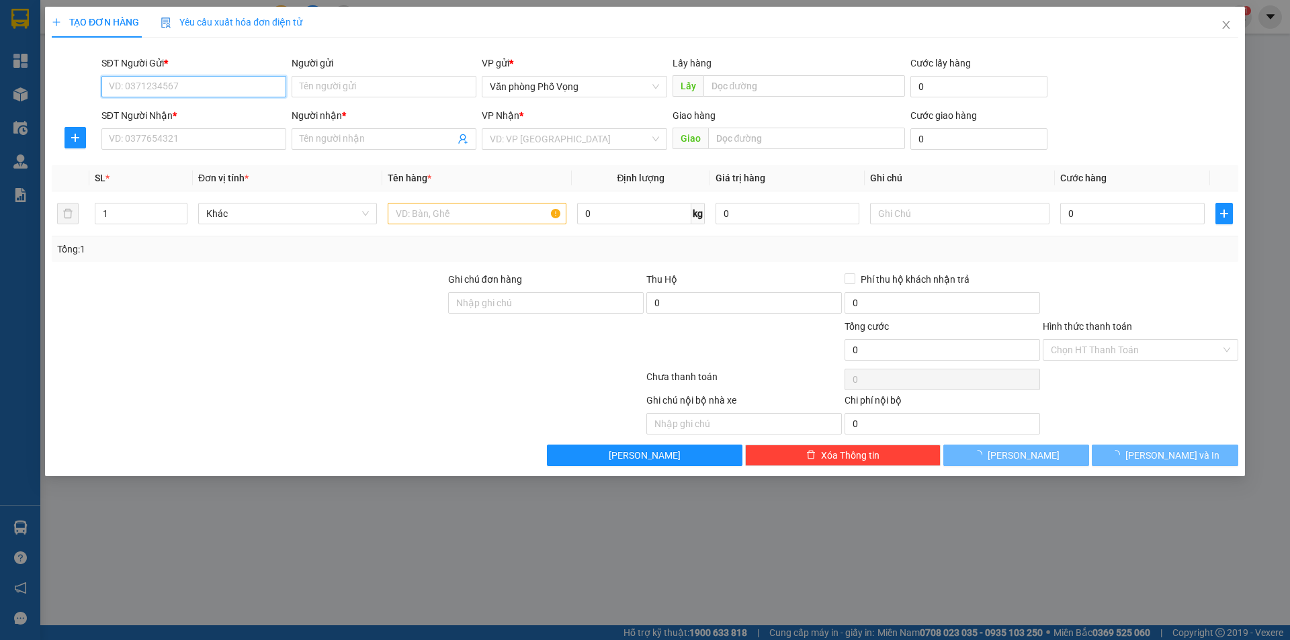
click at [190, 64] on div "SĐT Người Gửi *" at bounding box center [193, 63] width 185 height 15
click at [190, 76] on input "SĐT Người Gửi *" at bounding box center [193, 87] width 185 height 22
click at [189, 67] on div "SĐT Người Gửi *" at bounding box center [193, 63] width 185 height 15
click at [189, 76] on input "SĐT Người Gửi *" at bounding box center [193, 87] width 185 height 22
click at [187, 81] on input "SĐT Người Gửi *" at bounding box center [193, 87] width 185 height 22
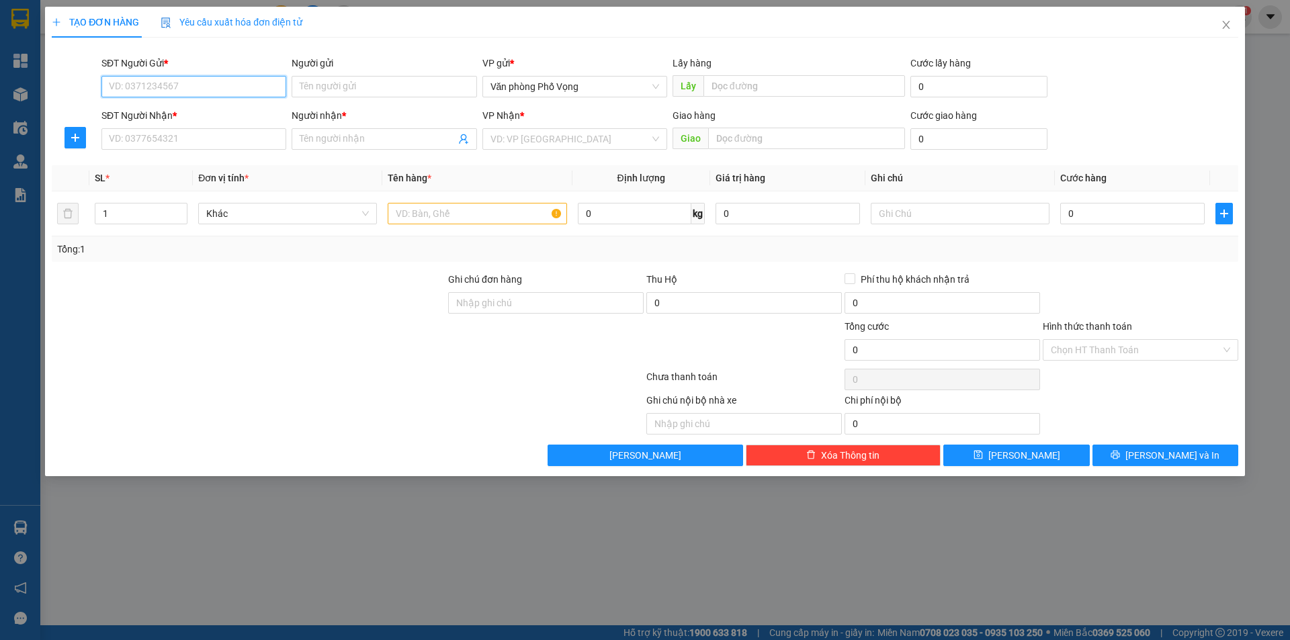
click at [187, 81] on input "SĐT Người Gửi *" at bounding box center [193, 87] width 185 height 22
type input "0971384962"
click at [210, 108] on div "0971384962" at bounding box center [194, 113] width 169 height 15
type input "0942291289"
type input "trâm"
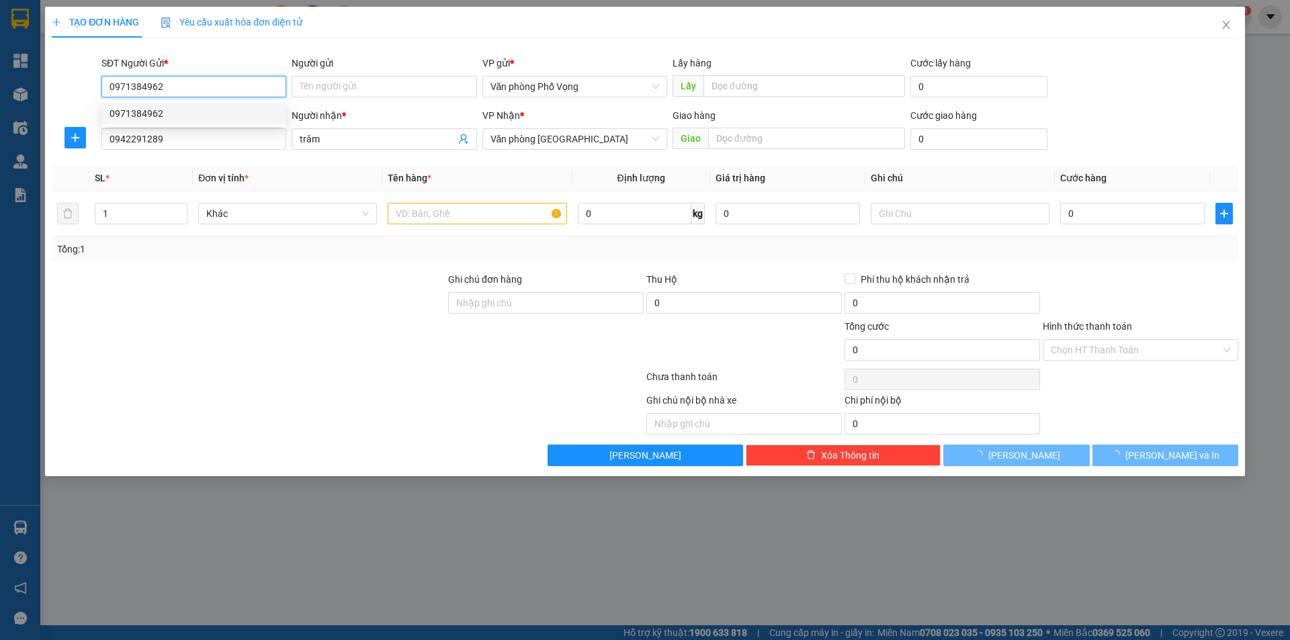
type input "360.000"
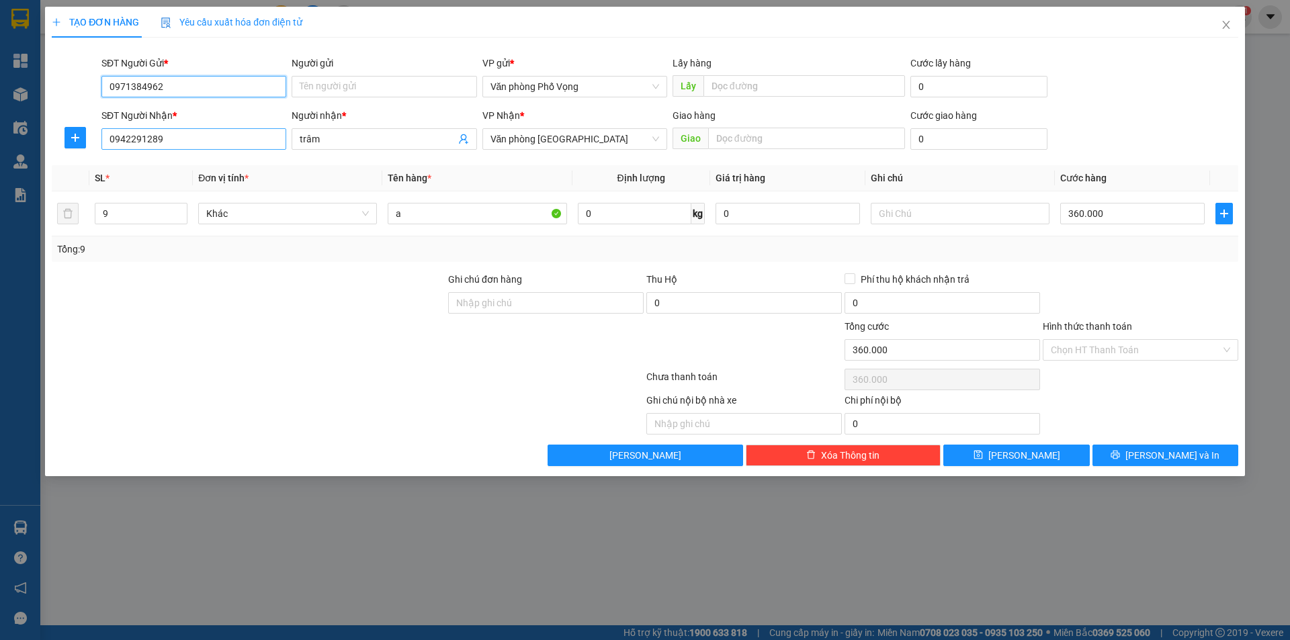
type input "0971384962"
click at [216, 132] on input "0942291289" at bounding box center [193, 139] width 185 height 22
type input "0942291289"
click at [145, 161] on div "0942291289 - trâm" at bounding box center [194, 166] width 169 height 15
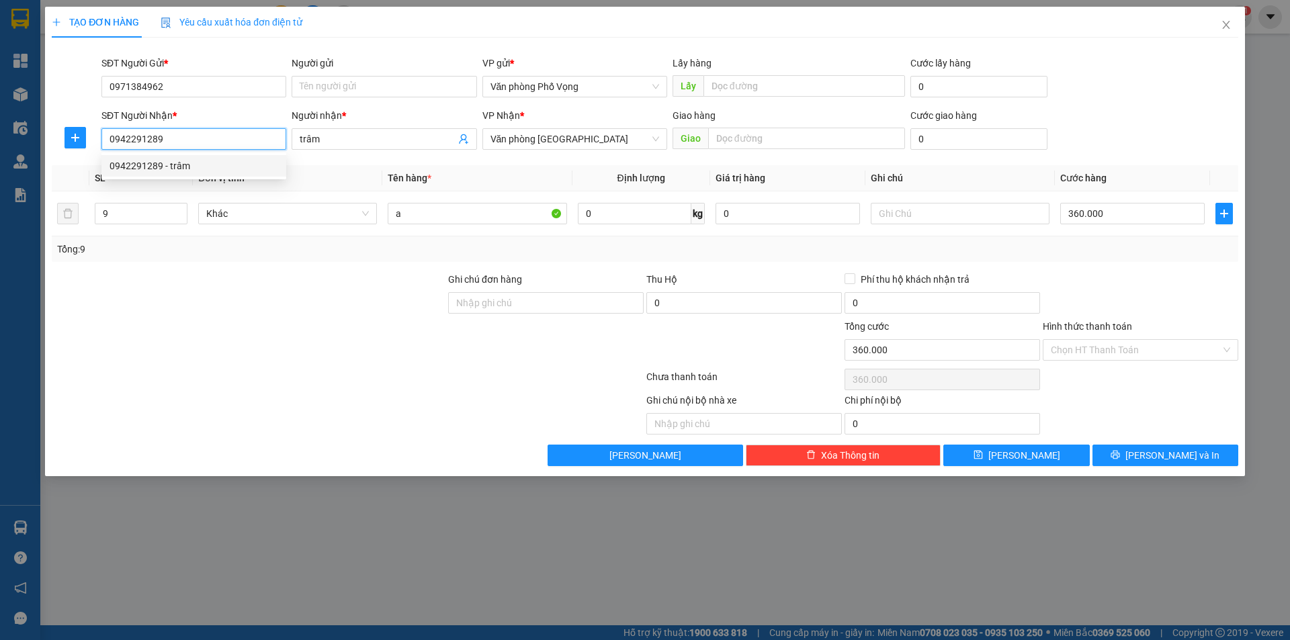
click at [145, 161] on div "0942291289 - trâm" at bounding box center [194, 166] width 169 height 15
click at [128, 218] on input "9" at bounding box center [140, 214] width 91 height 20
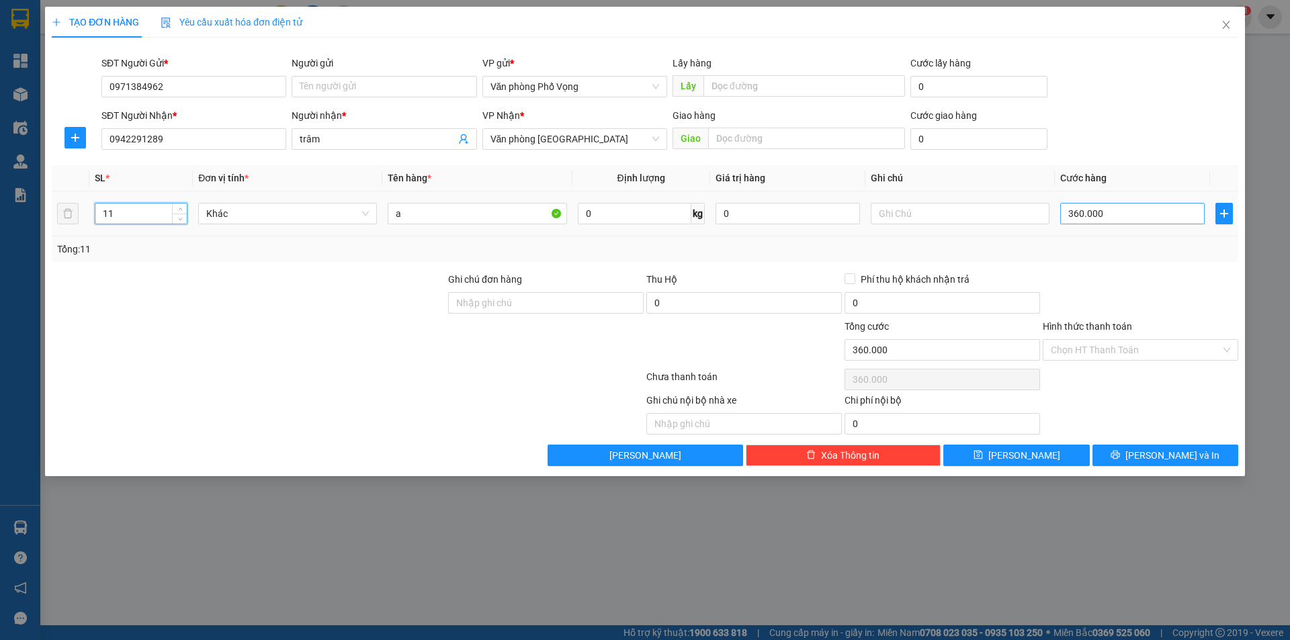
type input "11"
click at [1115, 213] on input "360.000" at bounding box center [1132, 214] width 144 height 22
click at [1102, 212] on input "360.000" at bounding box center [1132, 214] width 144 height 22
click at [1103, 212] on input "360.000" at bounding box center [1132, 214] width 144 height 22
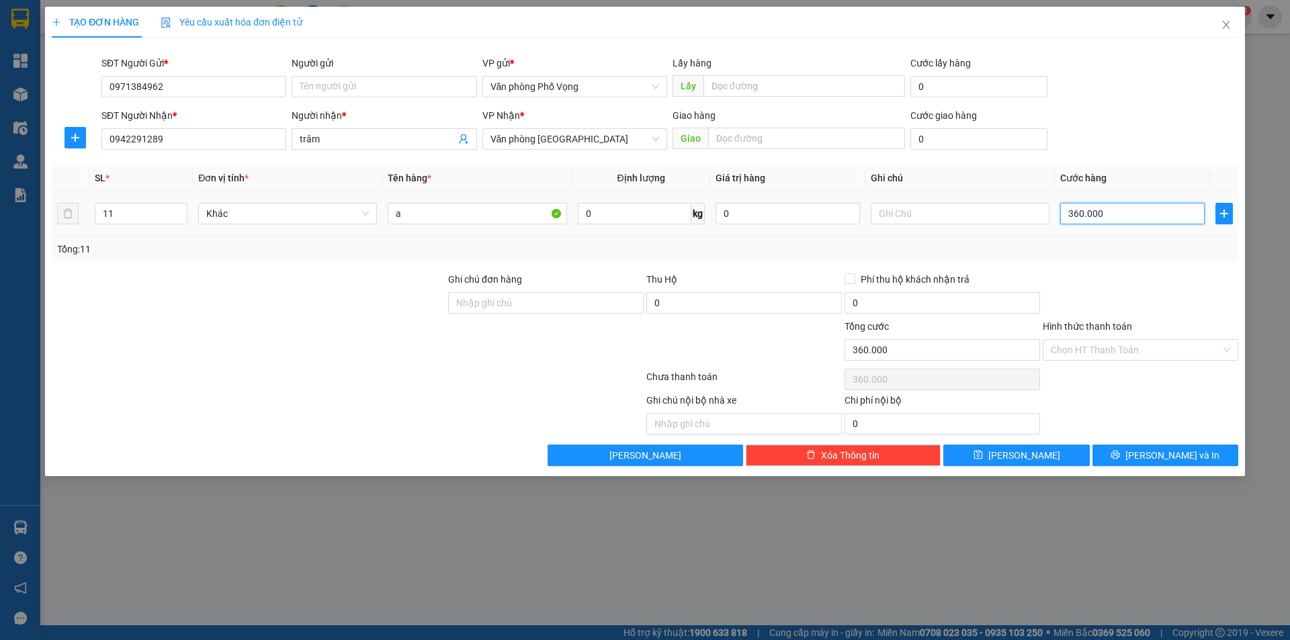
click at [1103, 212] on input "360.000" at bounding box center [1132, 214] width 144 height 22
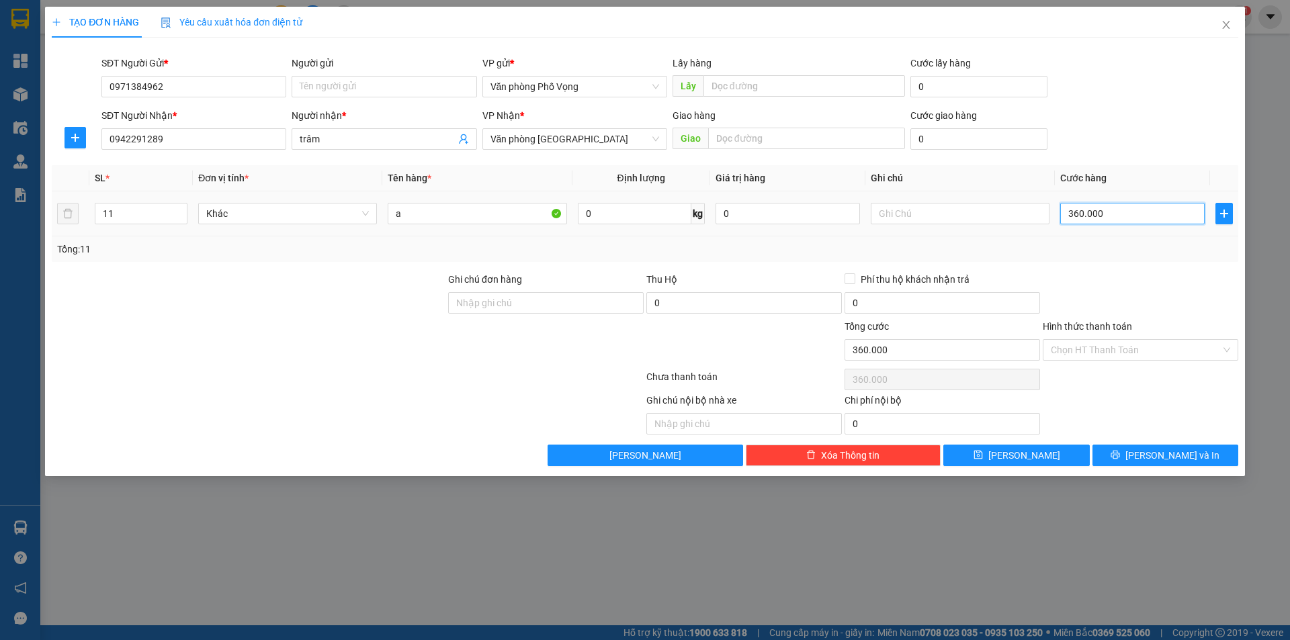
type input "4"
type input "44"
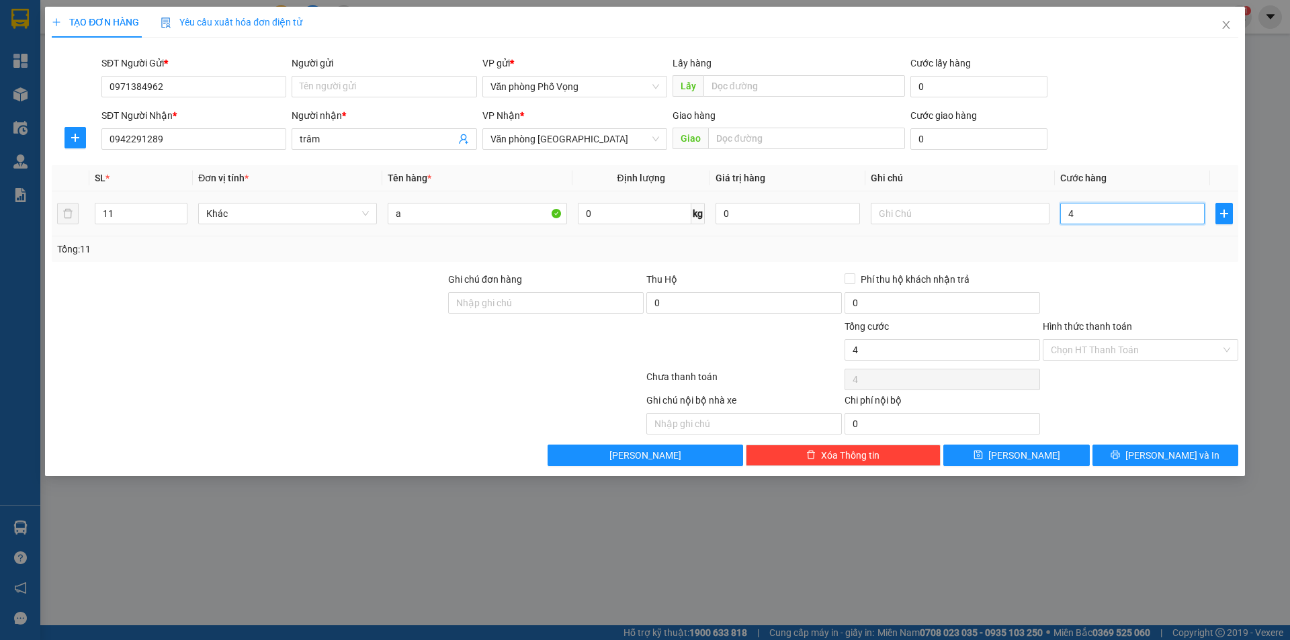
type input "44"
type input "440"
type input "4.400"
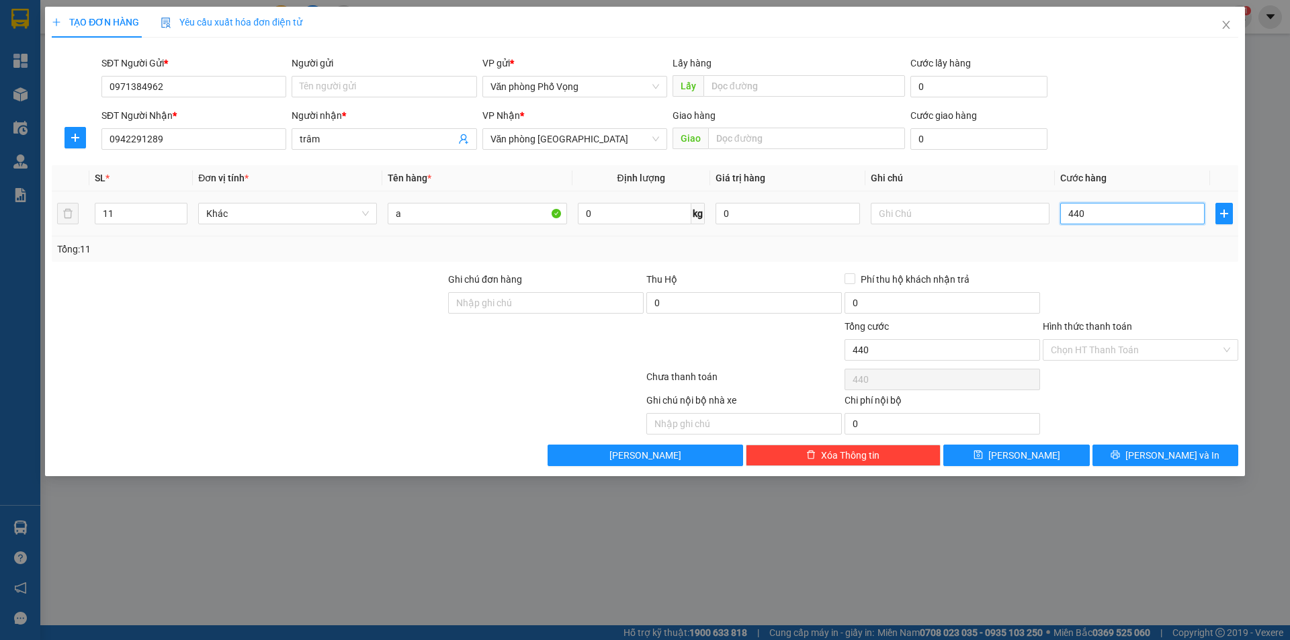
type input "4.400"
type input "44.000"
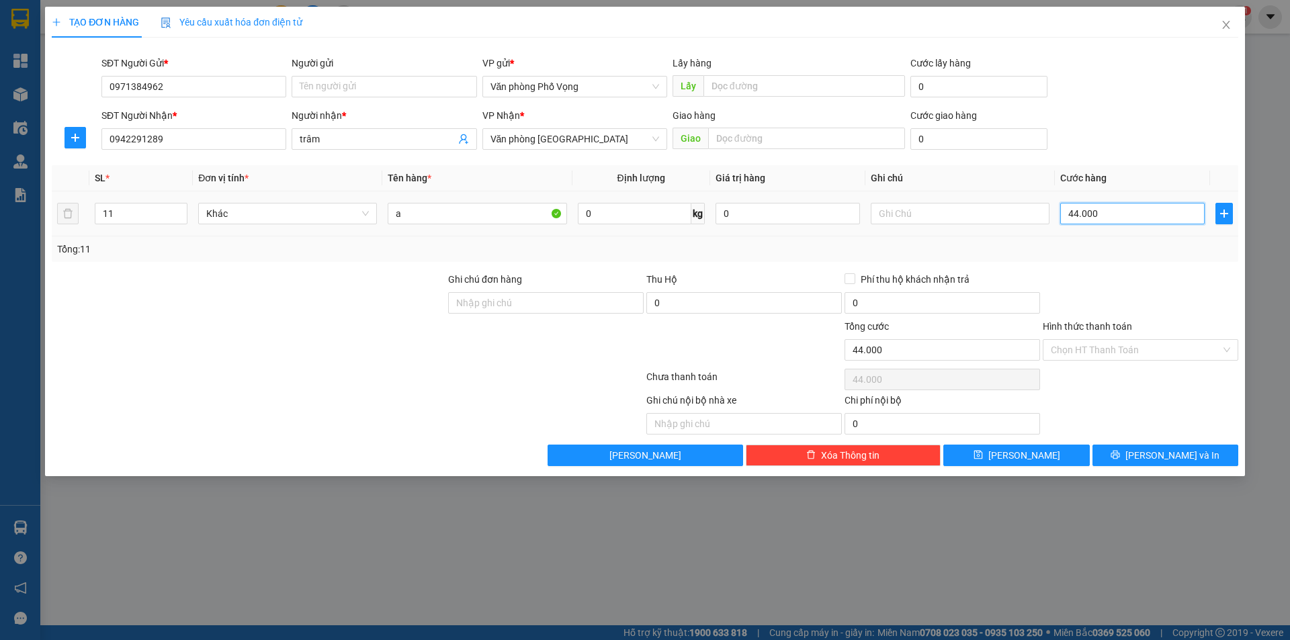
type input "440.000"
click at [1162, 459] on span "[PERSON_NAME] và In" at bounding box center [1172, 455] width 94 height 15
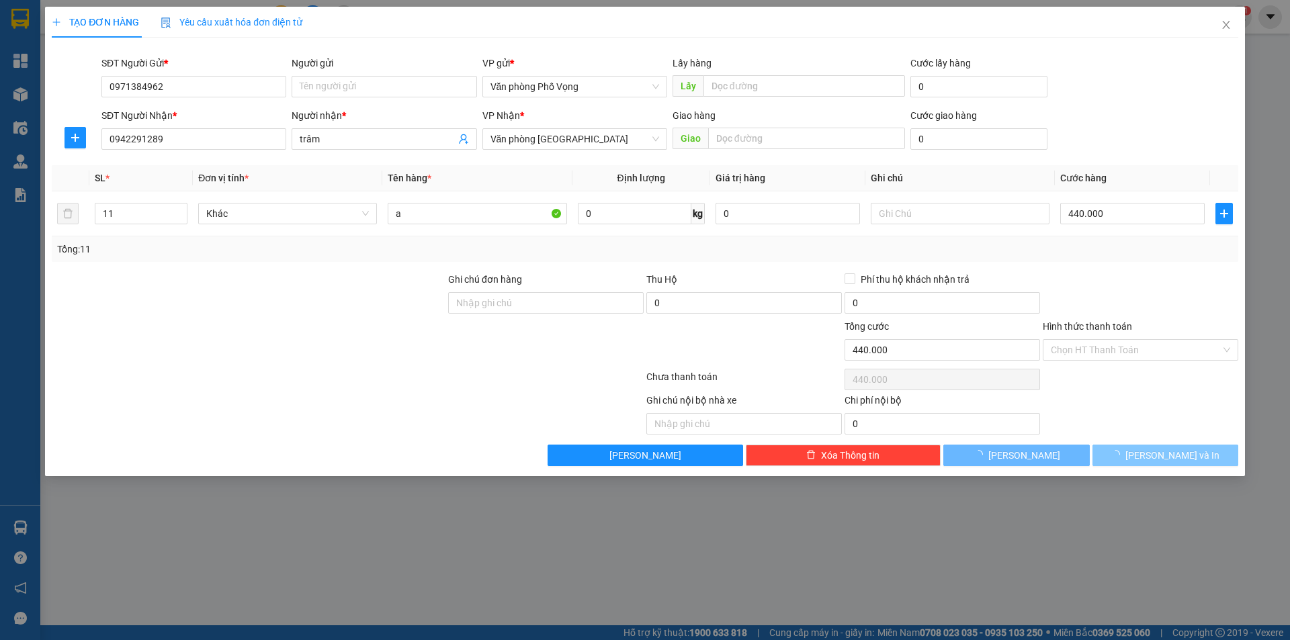
click at [1162, 459] on span "[PERSON_NAME] và In" at bounding box center [1172, 455] width 94 height 15
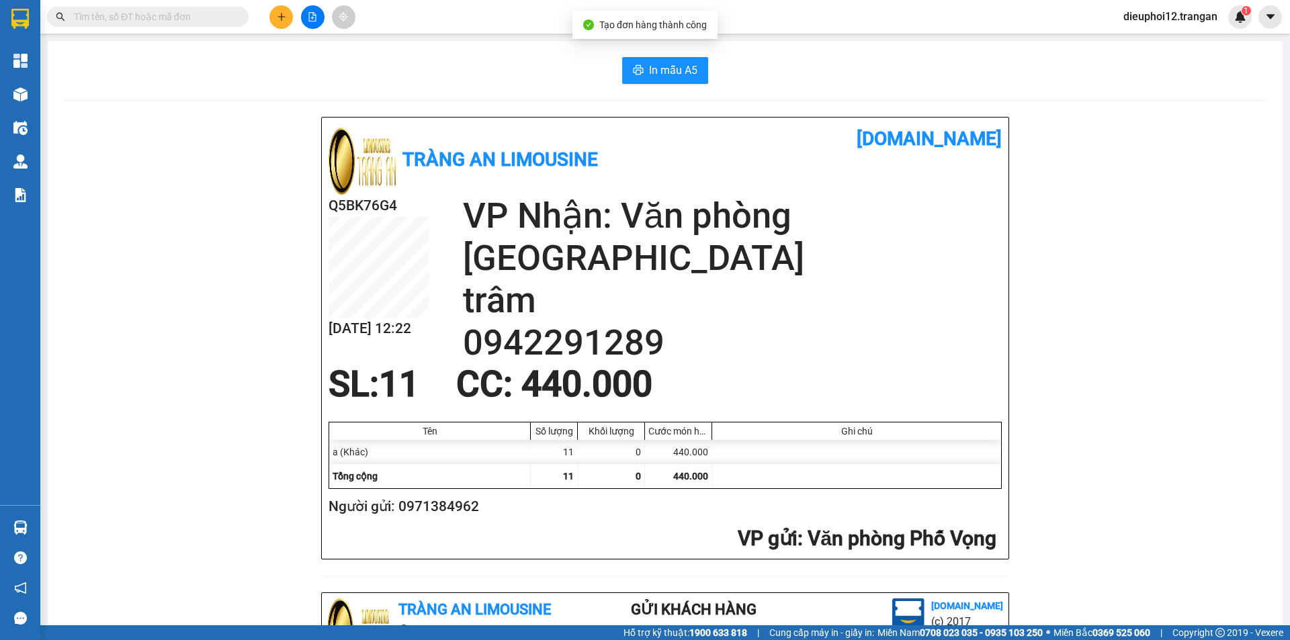
scroll to position [392, 0]
